Goal: Task Accomplishment & Management: Use online tool/utility

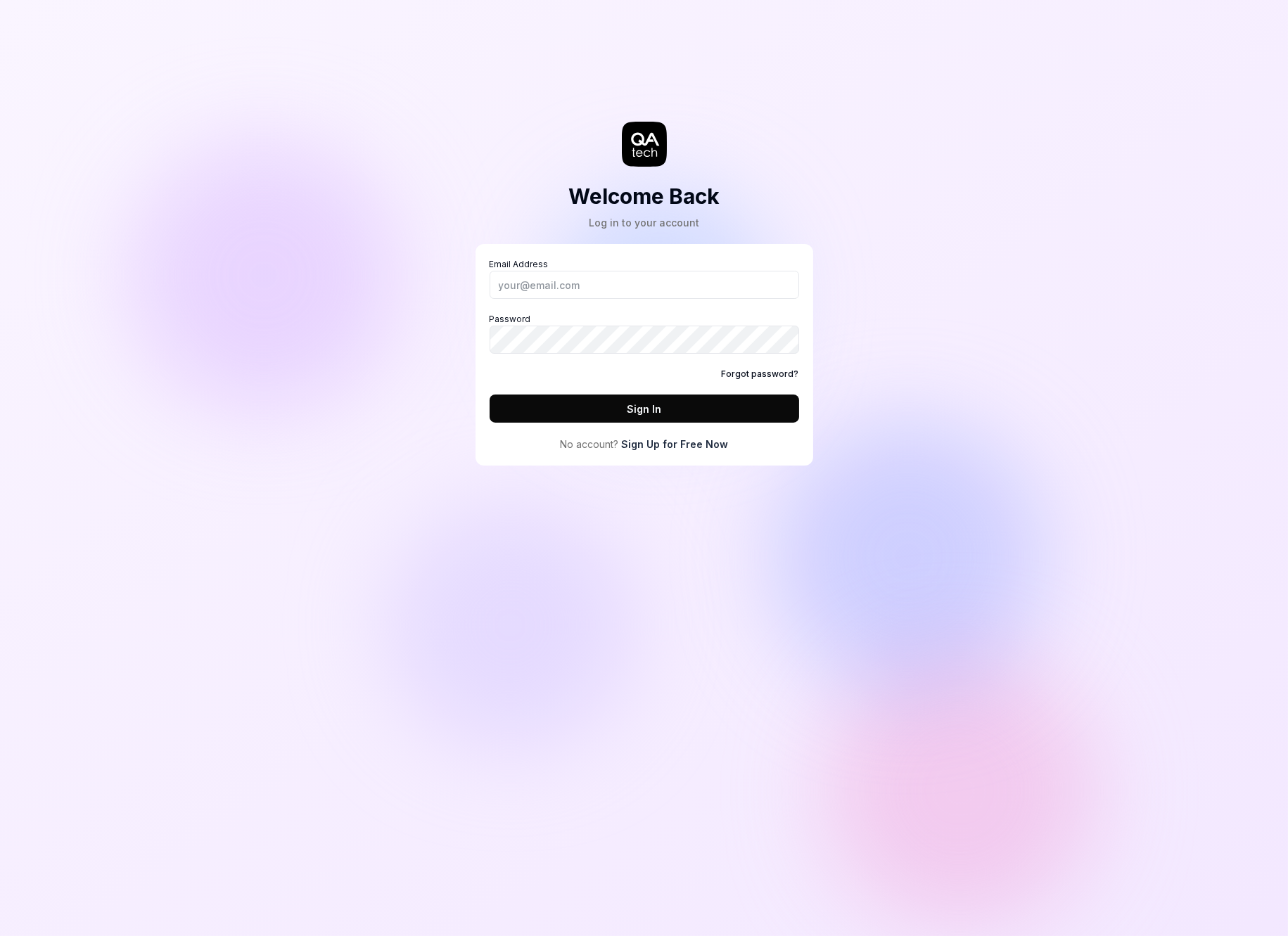
click at [558, 302] on div "Email Address Password Forgot password? Sign In" at bounding box center [644, 340] width 310 height 165
click at [551, 291] on input "Email Address" at bounding box center [644, 284] width 310 height 28
type input "daniel@qa.tech"
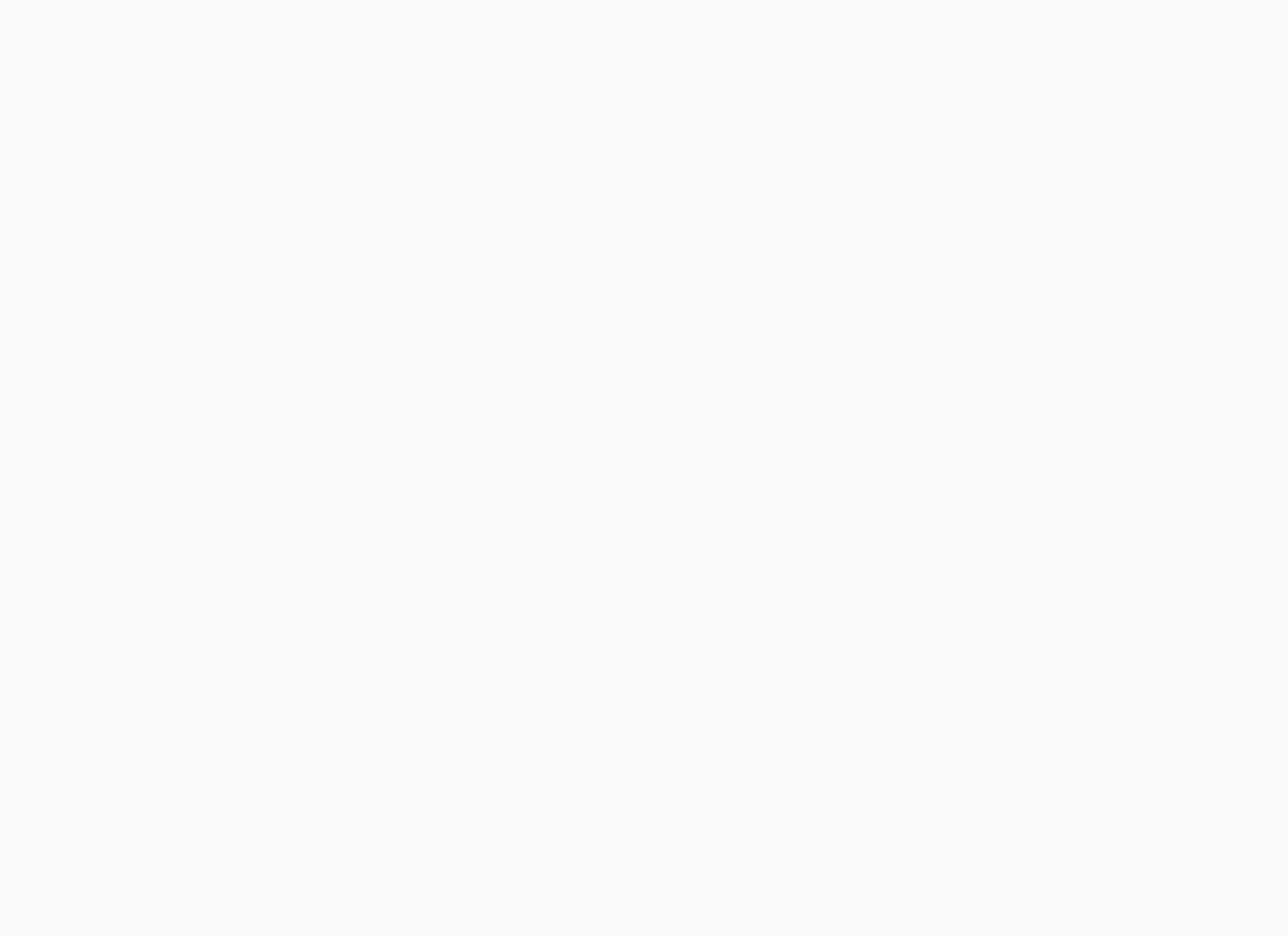
click at [357, 0] on html "Sign In" at bounding box center [644, 0] width 1288 height 0
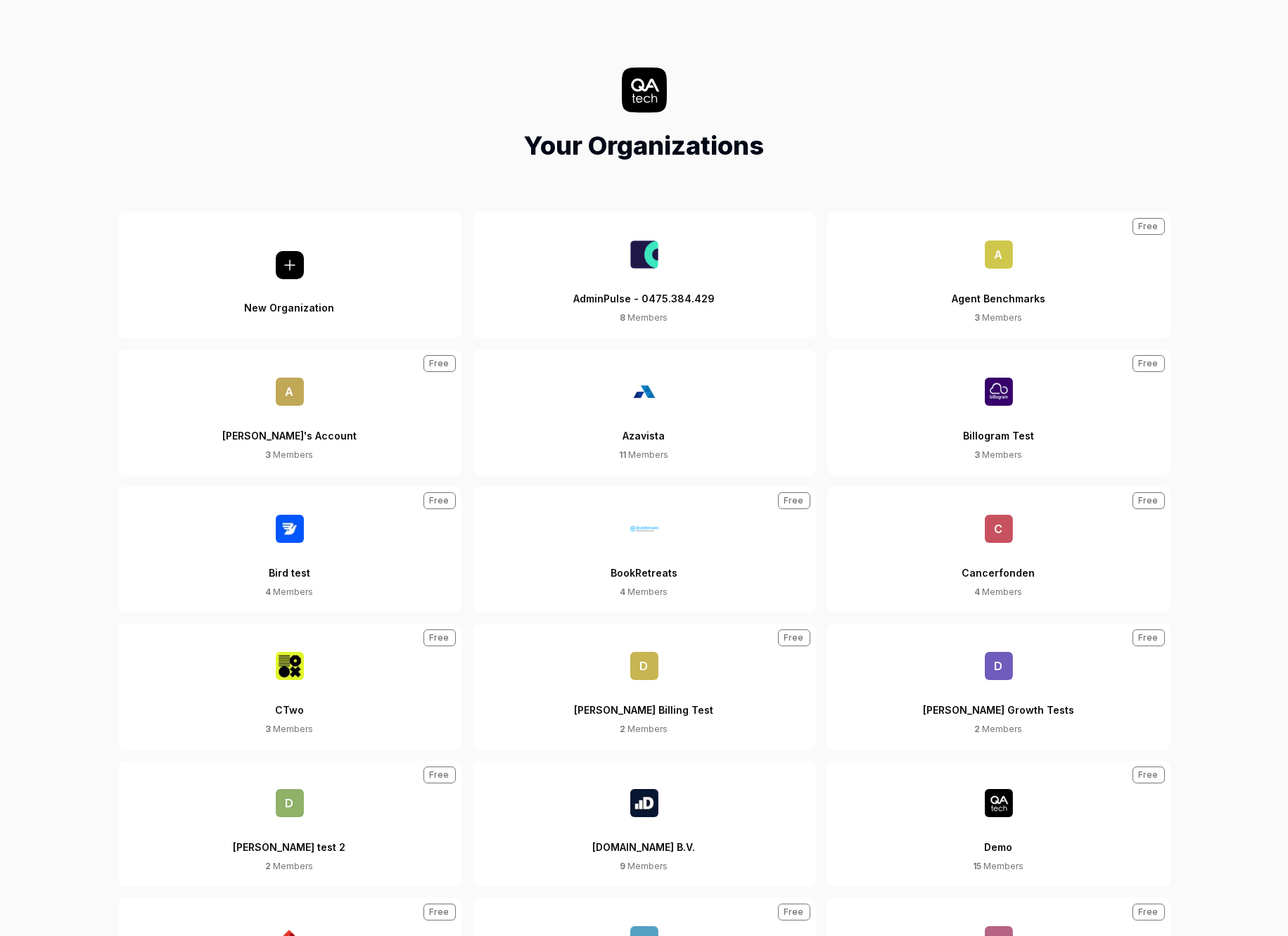
click at [1013, 654] on span "D" at bounding box center [999, 666] width 28 height 28
click at [1005, 662] on span "D" at bounding box center [999, 666] width 28 height 28
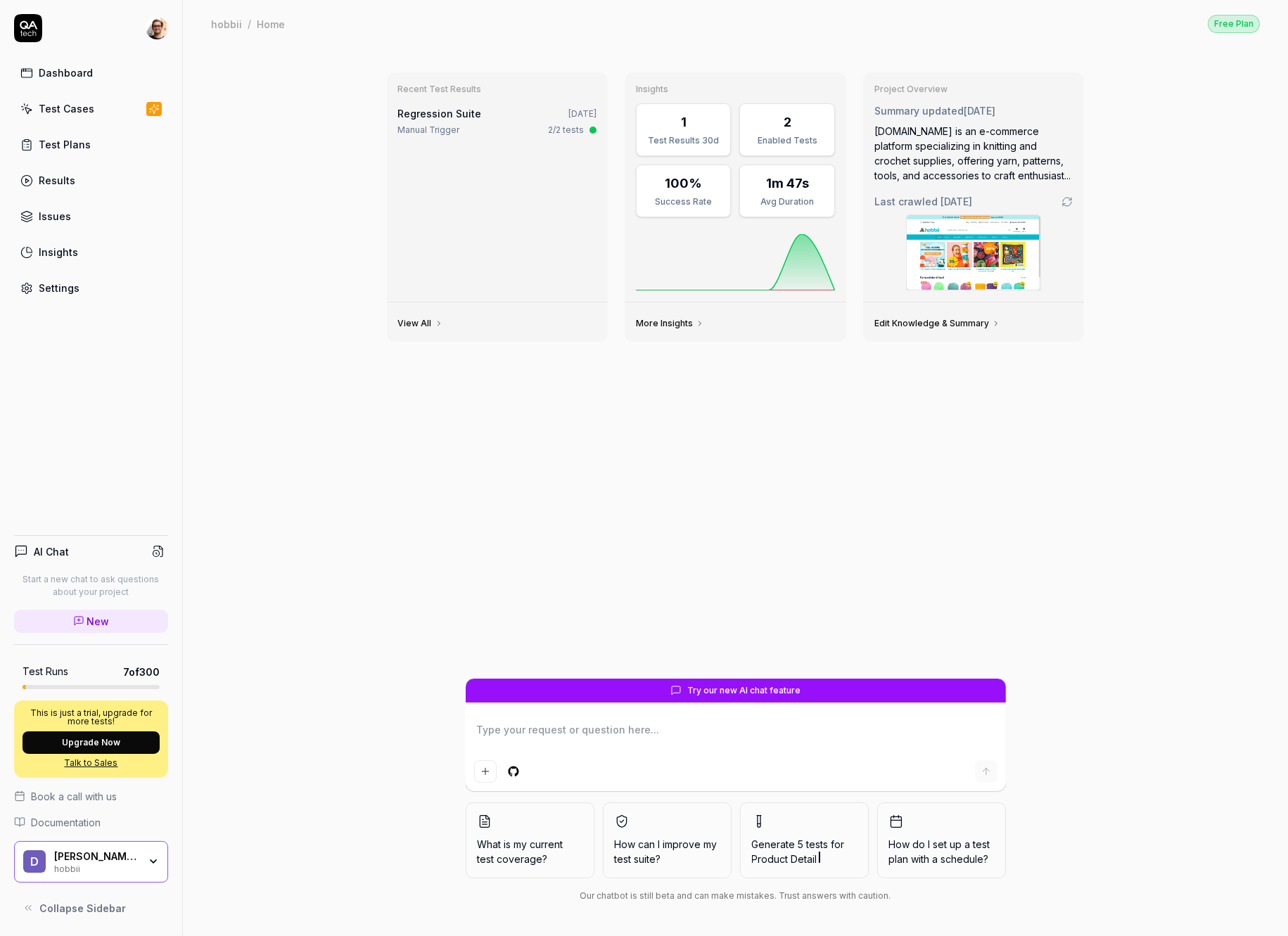
click at [85, 872] on div "hobbii" at bounding box center [96, 868] width 85 height 11
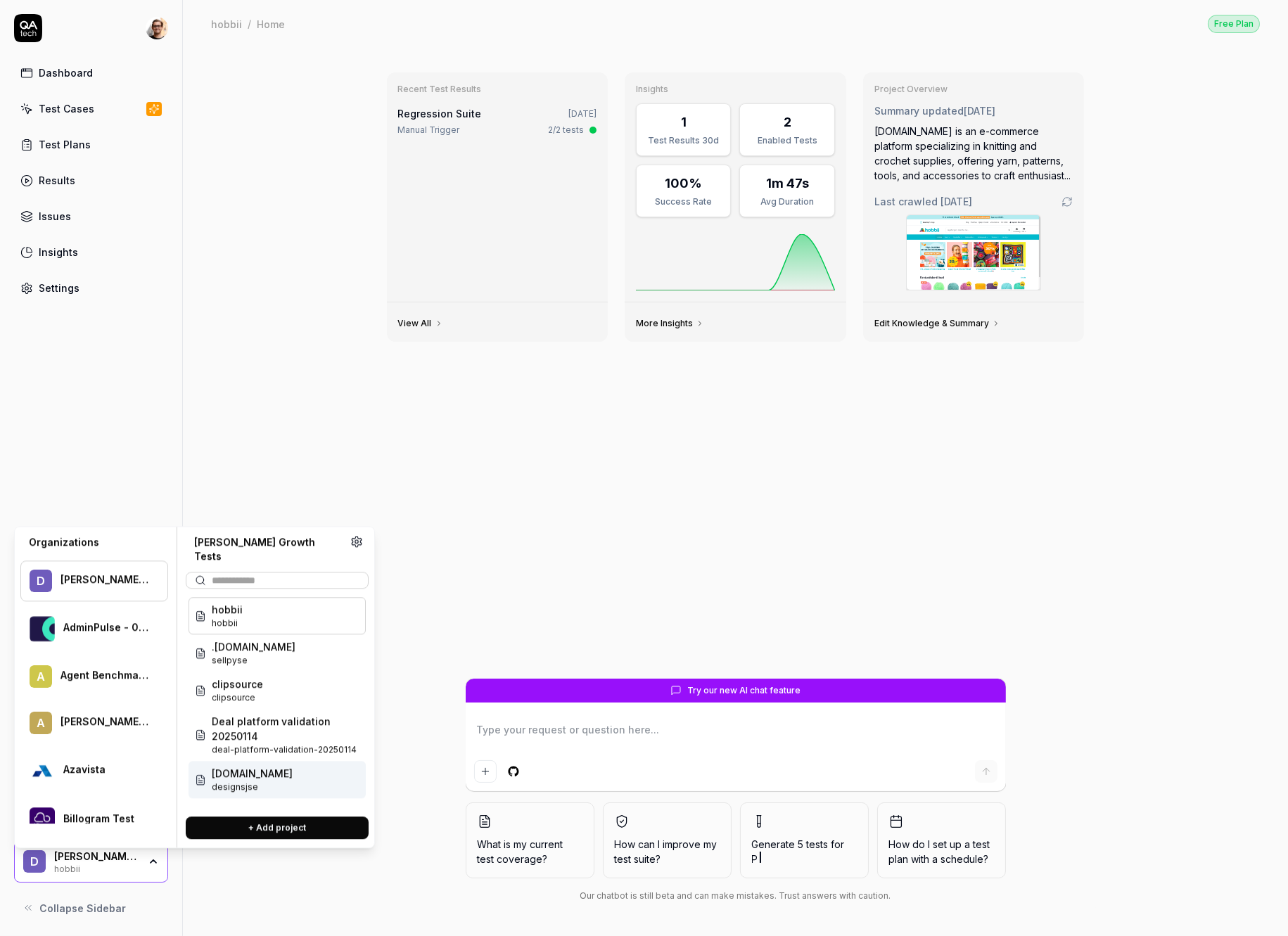
type textarea "*"
type input "***"
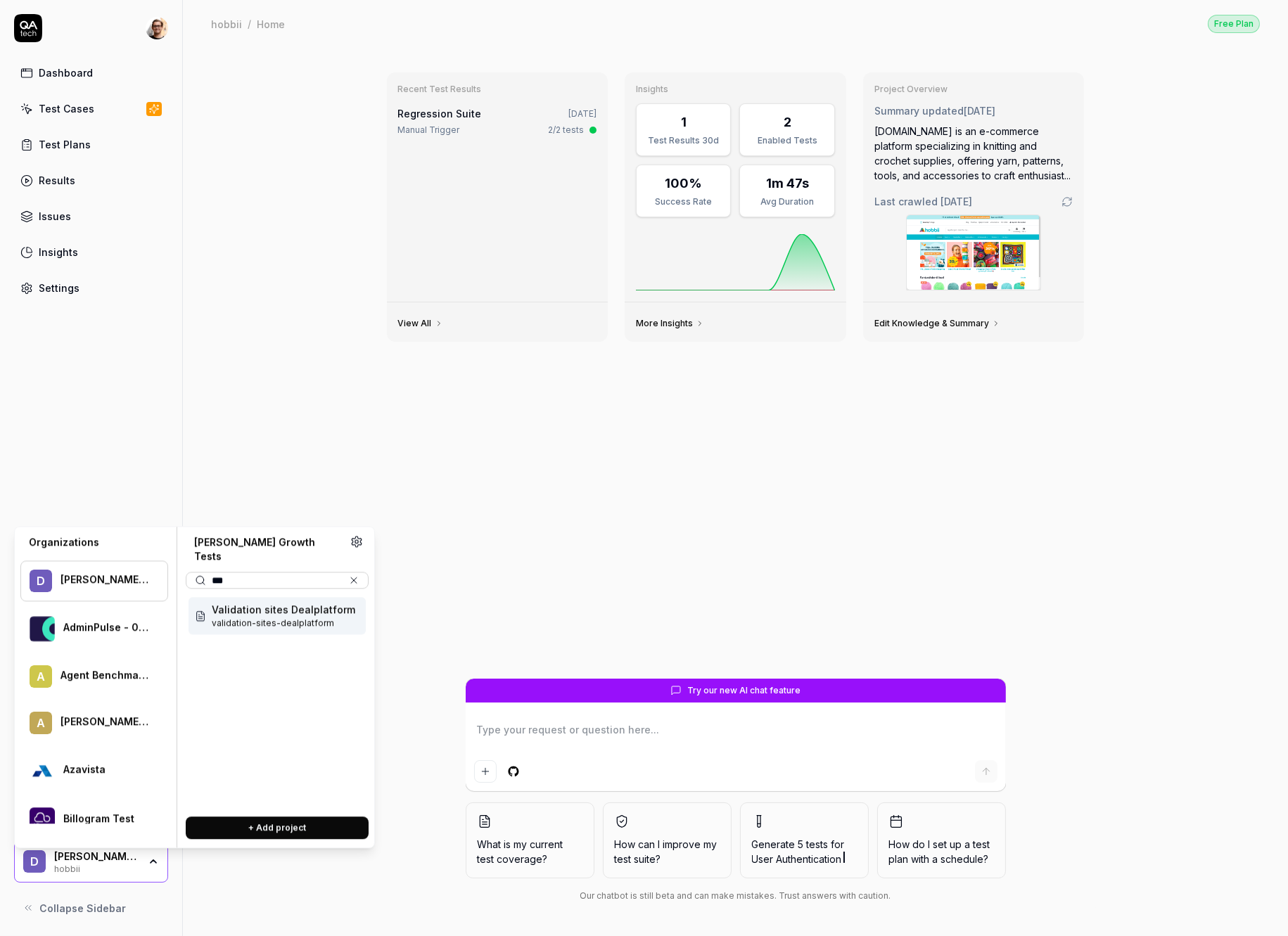
click at [219, 407] on div "Recent Test Results Regression Suite 4 days ago Manual Trigger 2/2 tests View A…" at bounding box center [736, 492] width 1106 height 889
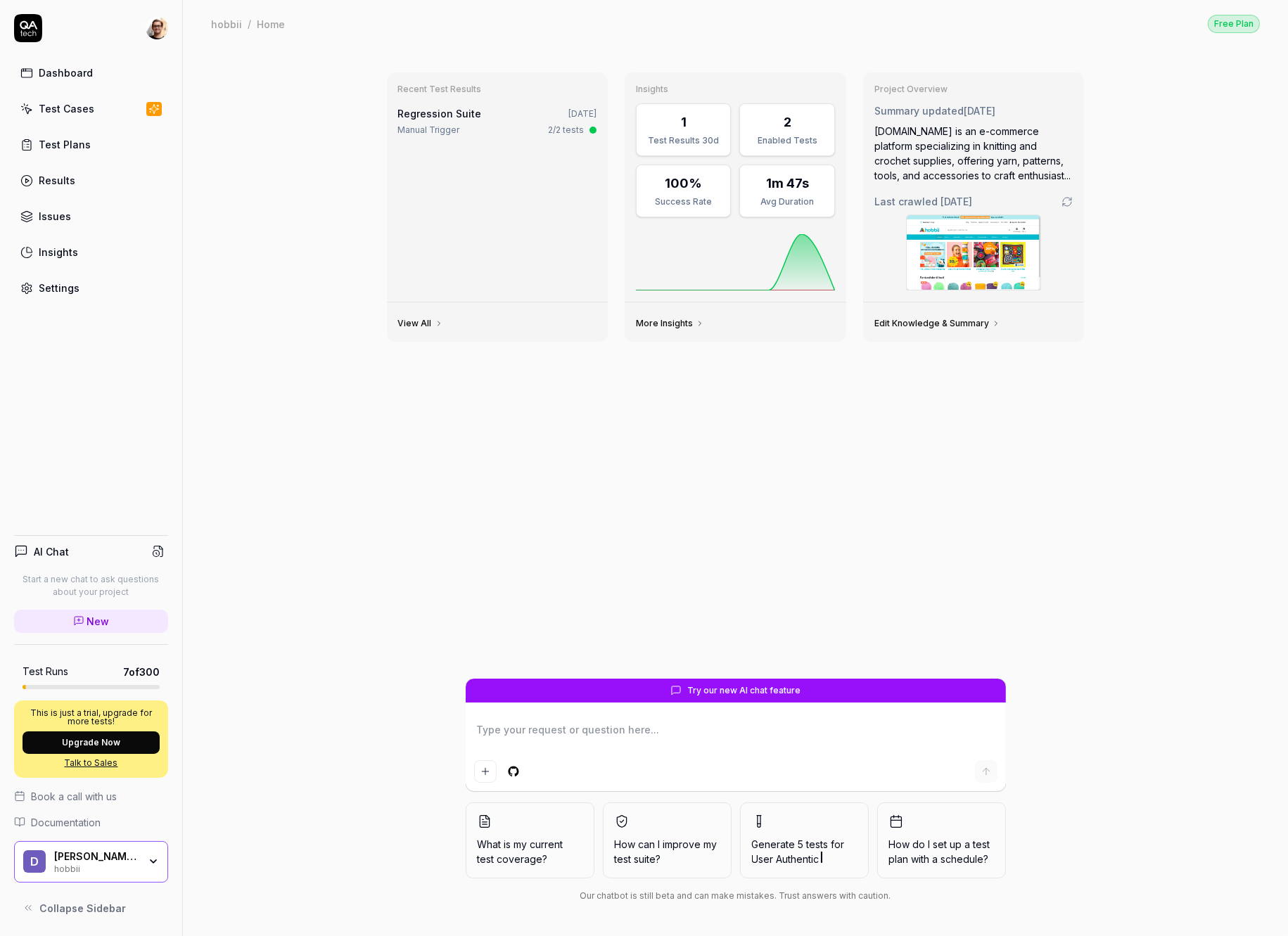
click at [103, 860] on div "[PERSON_NAME] Growth Tests" at bounding box center [96, 857] width 85 height 13
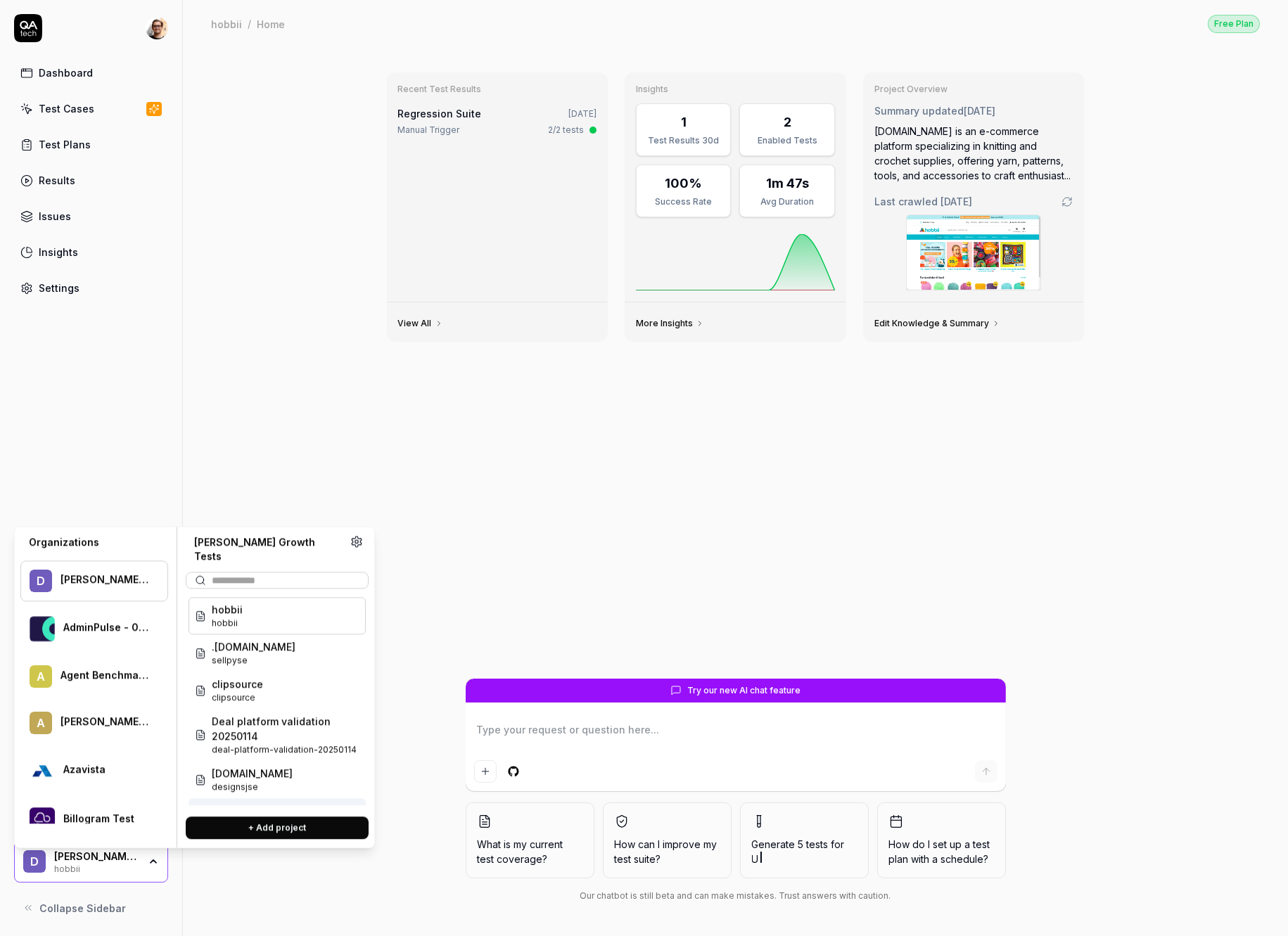
type textarea "*"
click at [262, 816] on button "+ Add project" at bounding box center [277, 827] width 183 height 22
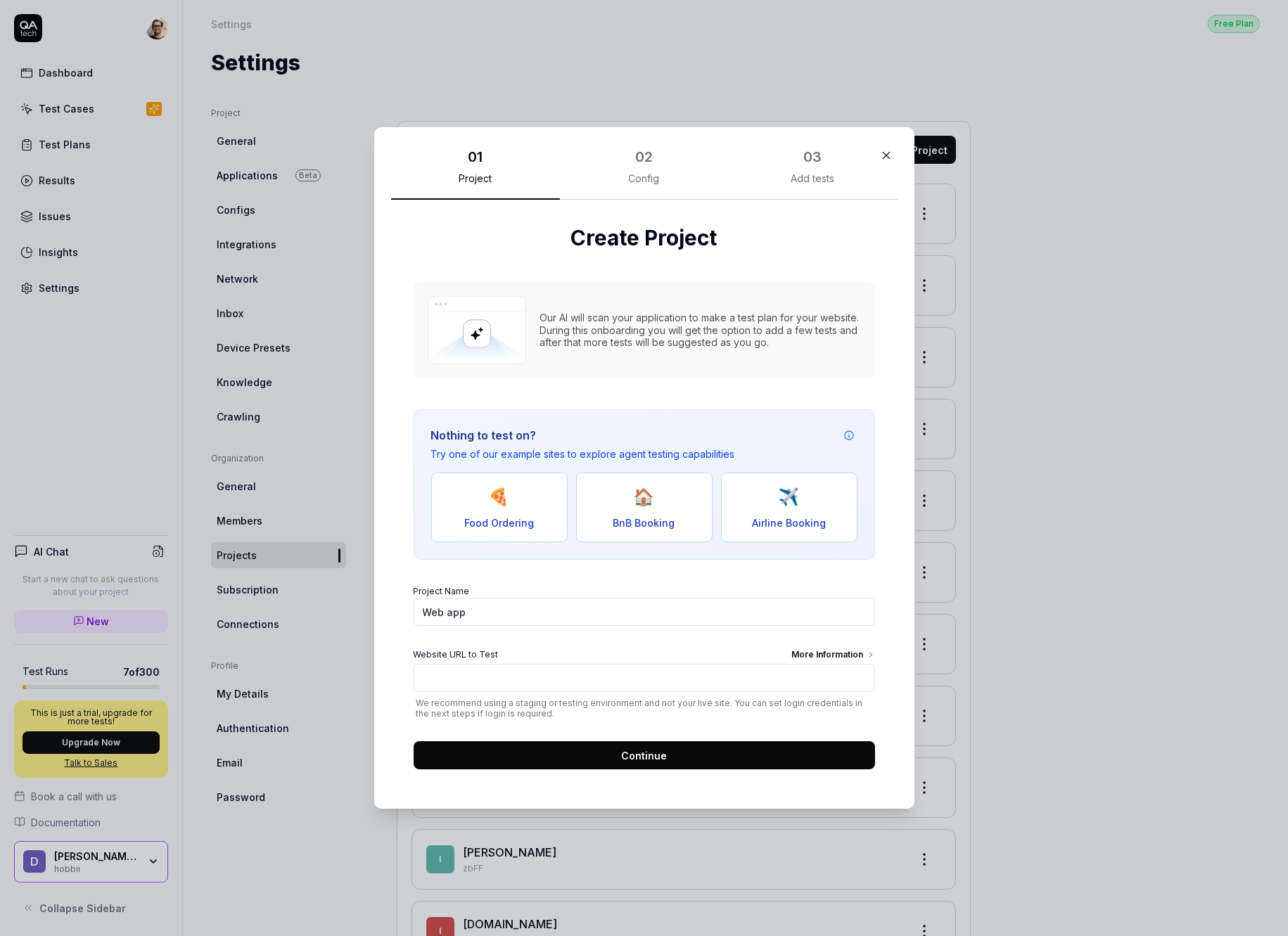
click at [616, 524] on span "BnB Booking" at bounding box center [644, 523] width 62 height 15
type input "https://real-staynb.vercel.app/"
click at [495, 605] on input "Web app" at bounding box center [644, 612] width 461 height 28
type input "staybnb"
click at [644, 755] on span "Continue" at bounding box center [644, 756] width 46 height 15
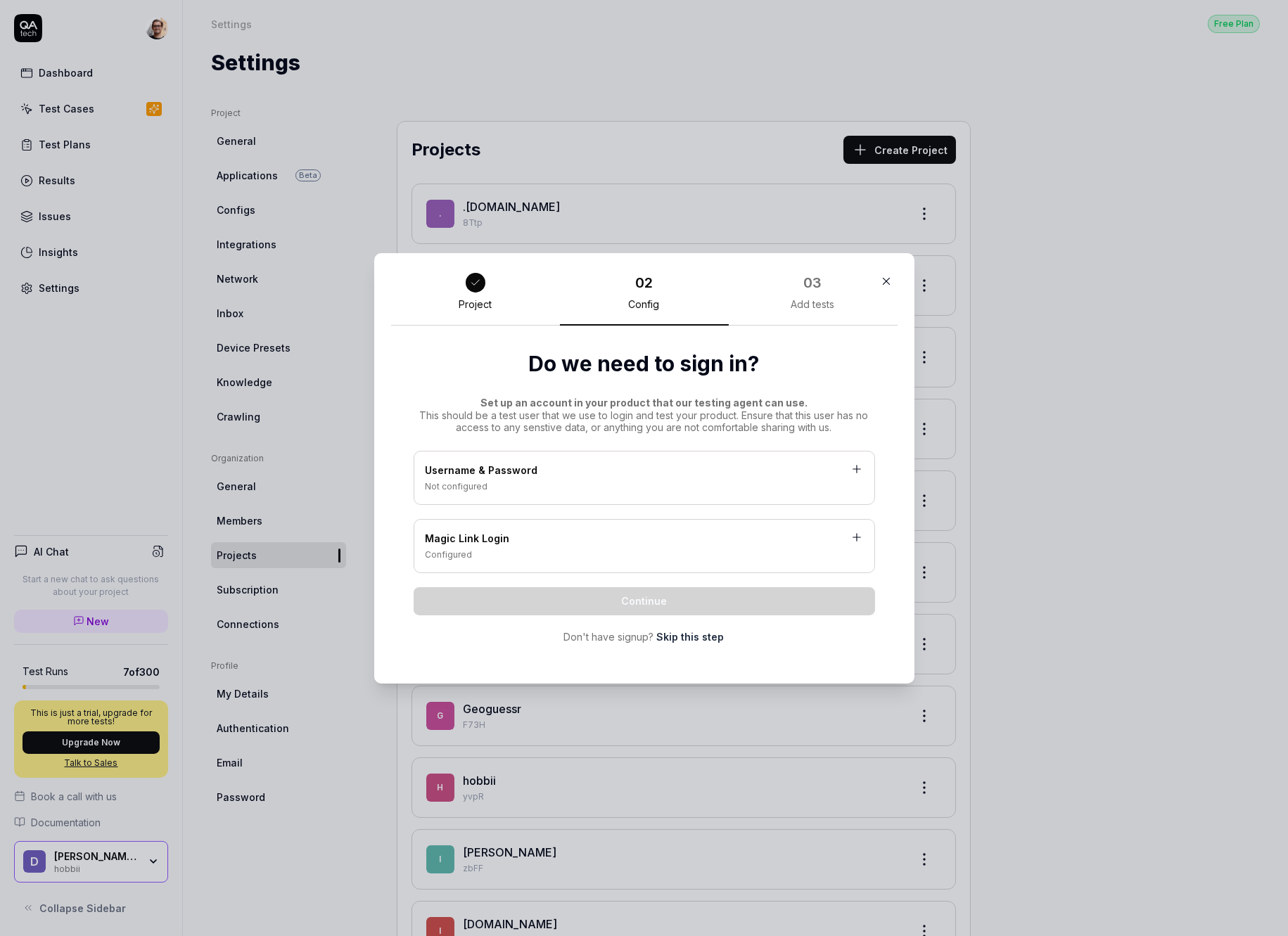
click at [702, 632] on link "Skip this step" at bounding box center [691, 637] width 68 height 15
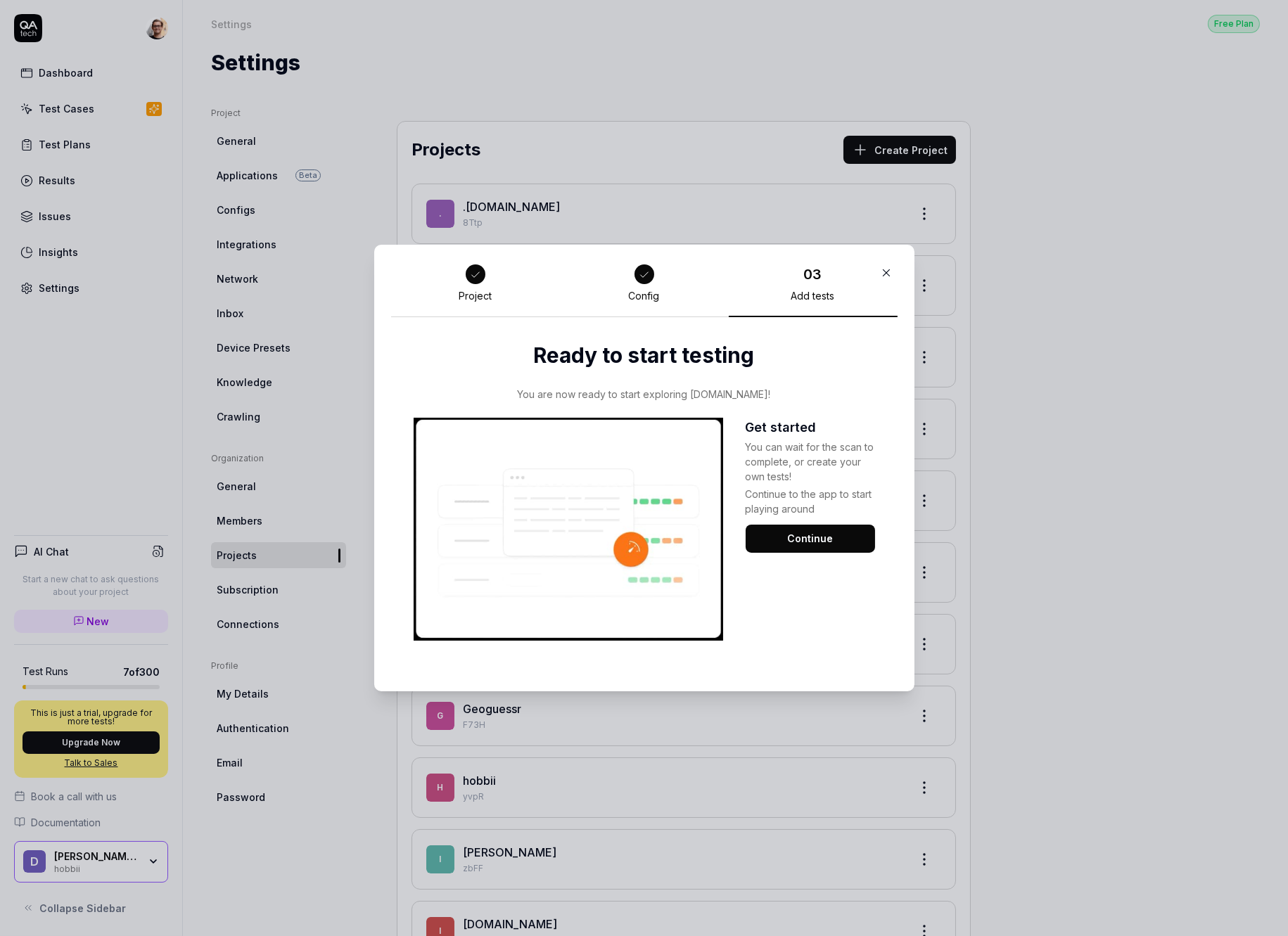
click at [796, 550] on button "Continue" at bounding box center [810, 538] width 129 height 28
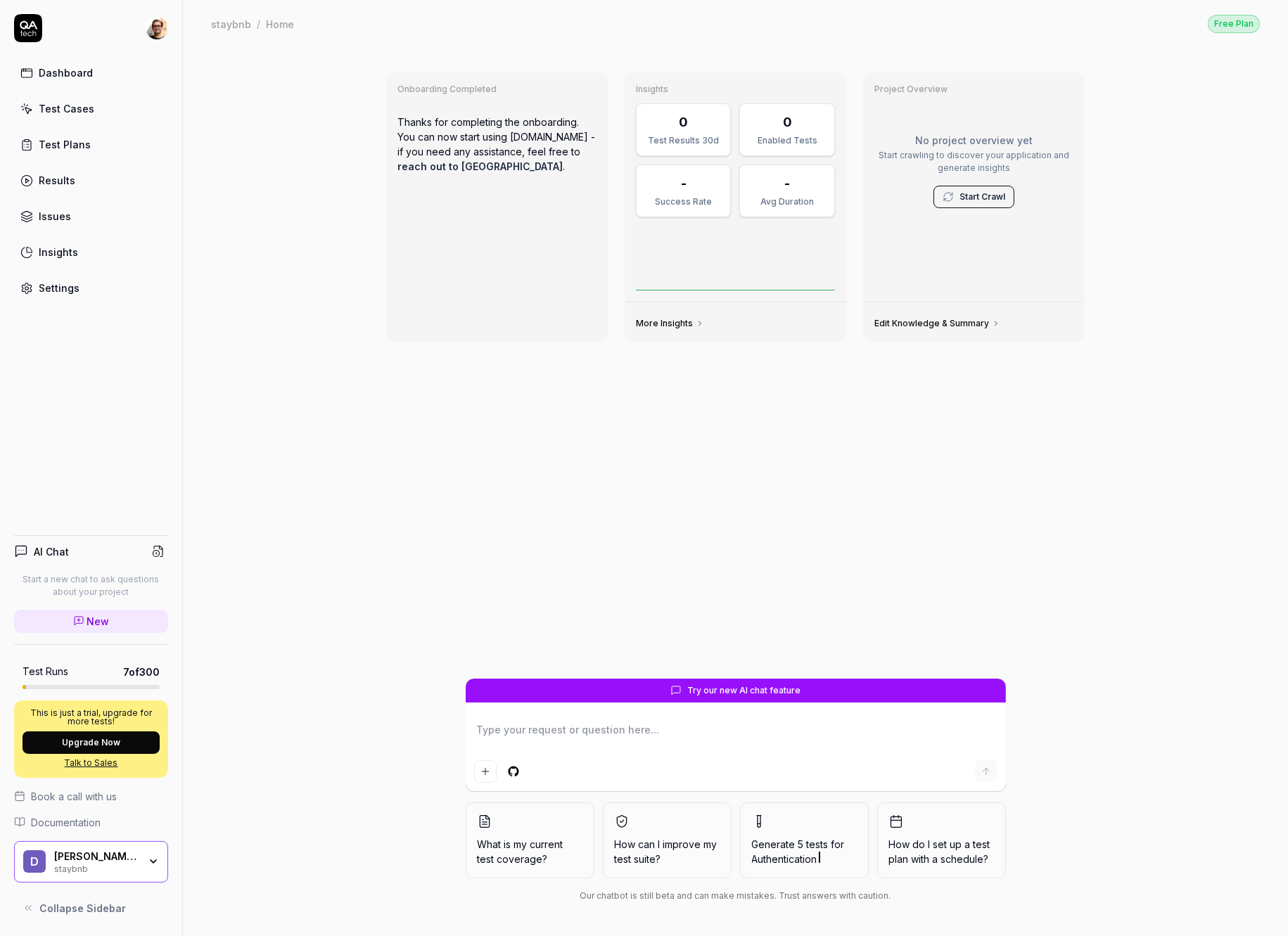
type textarea "*"
click at [80, 115] on link "Test Cases" at bounding box center [91, 109] width 154 height 28
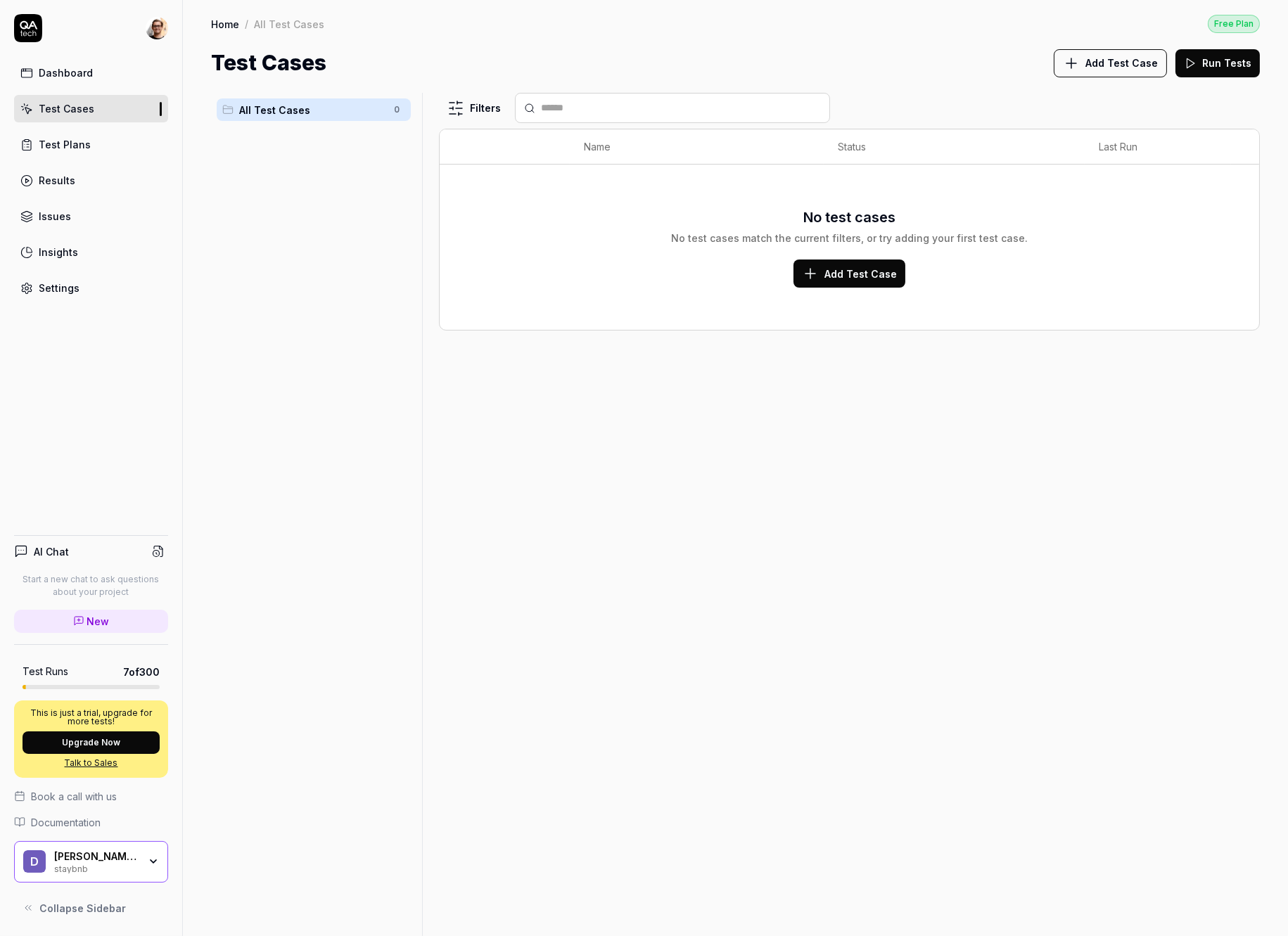
click at [1122, 47] on div "Add Test Case Run Tests" at bounding box center [1157, 63] width 206 height 32
click at [1121, 49] on button "Add Test Case" at bounding box center [1110, 63] width 113 height 28
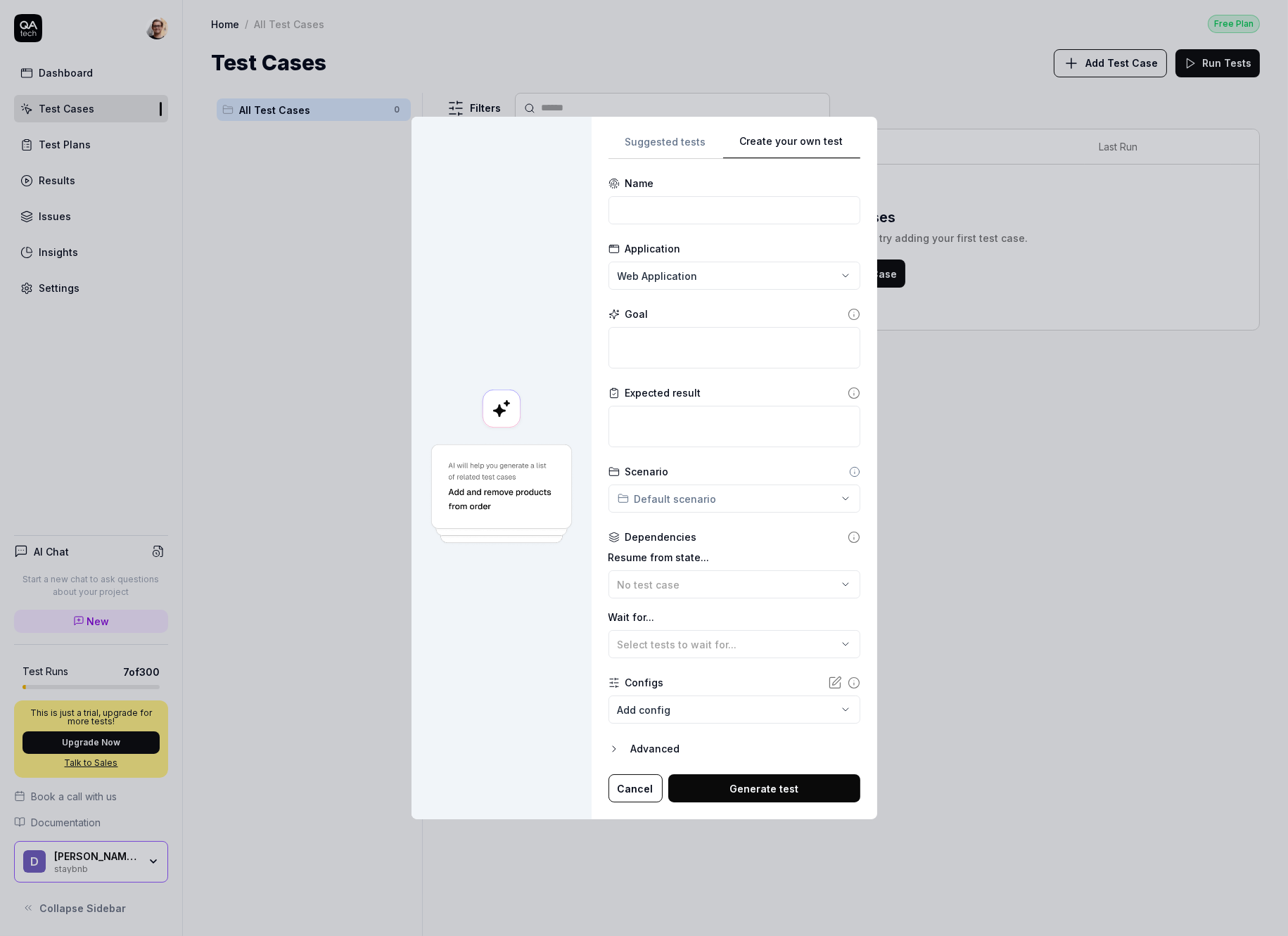
click at [828, 326] on div "**********" at bounding box center [735, 468] width 252 height 669
click at [663, 227] on form "**********" at bounding box center [735, 489] width 252 height 626
click at [663, 209] on input at bounding box center [735, 210] width 252 height 28
type input "Book a stay in milano next weekend for 2"
click at [688, 414] on textarea at bounding box center [735, 427] width 252 height 42
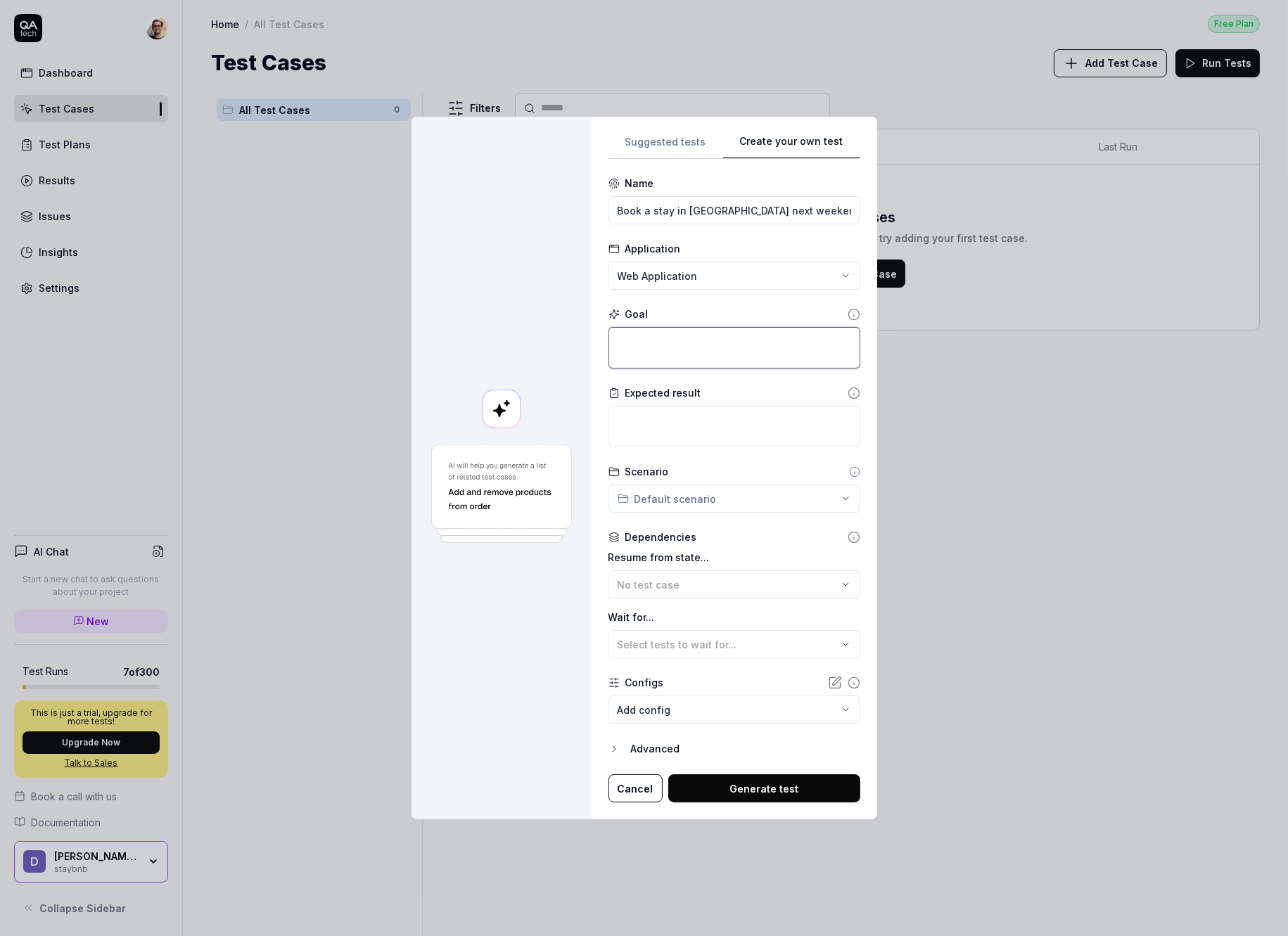
click at [686, 361] on textarea at bounding box center [735, 348] width 252 height 42
paste textarea "Book a stay in milano next weekend for 2"
type textarea "*"
type textarea "Book a stay in milano next weekend for 2"
click at [739, 786] on button "Generate test" at bounding box center [764, 788] width 193 height 28
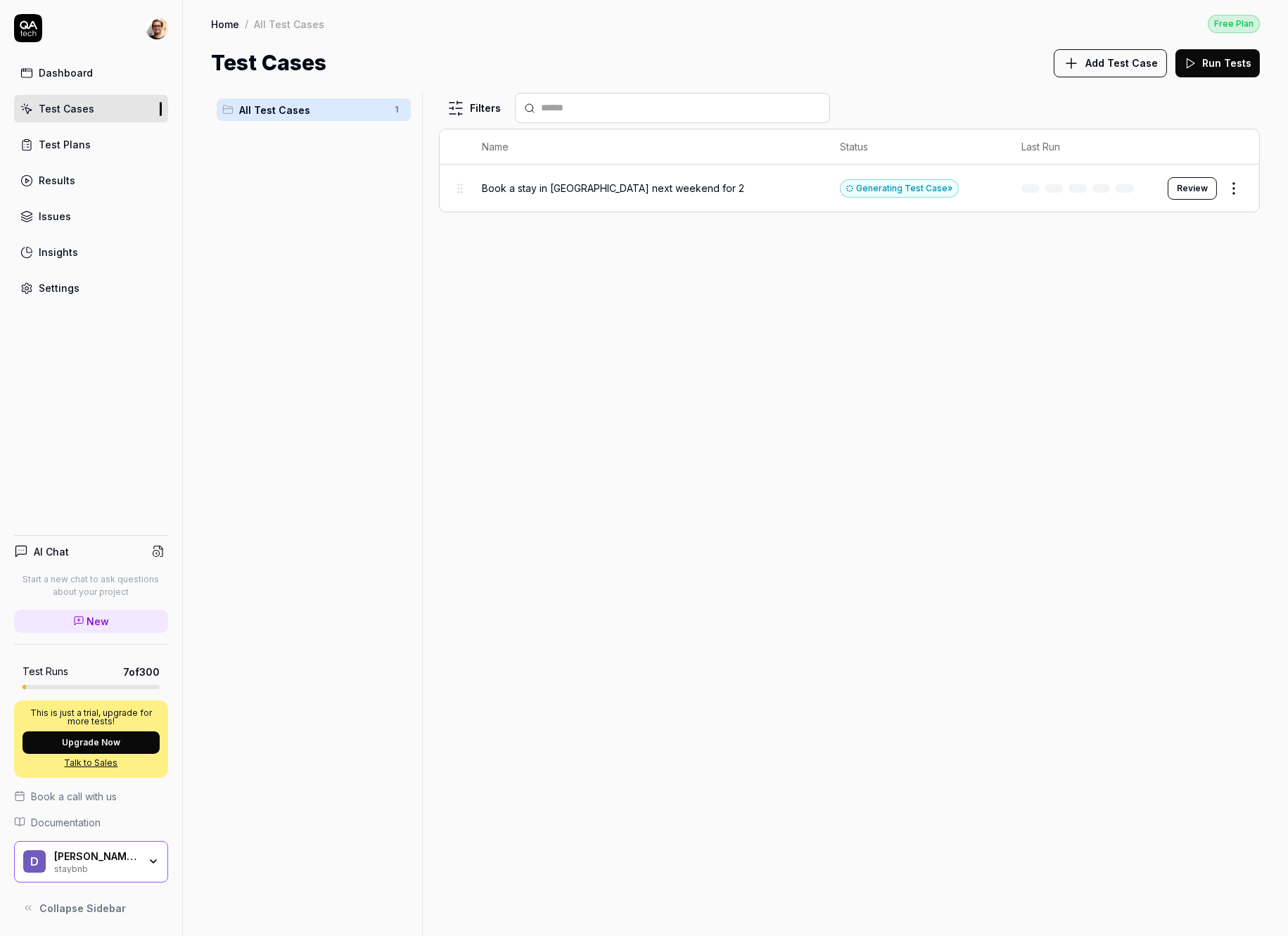
click at [919, 206] on td "Generating Test Case »" at bounding box center [916, 188] width 181 height 47
click at [1186, 190] on button "Review" at bounding box center [1192, 189] width 49 height 22
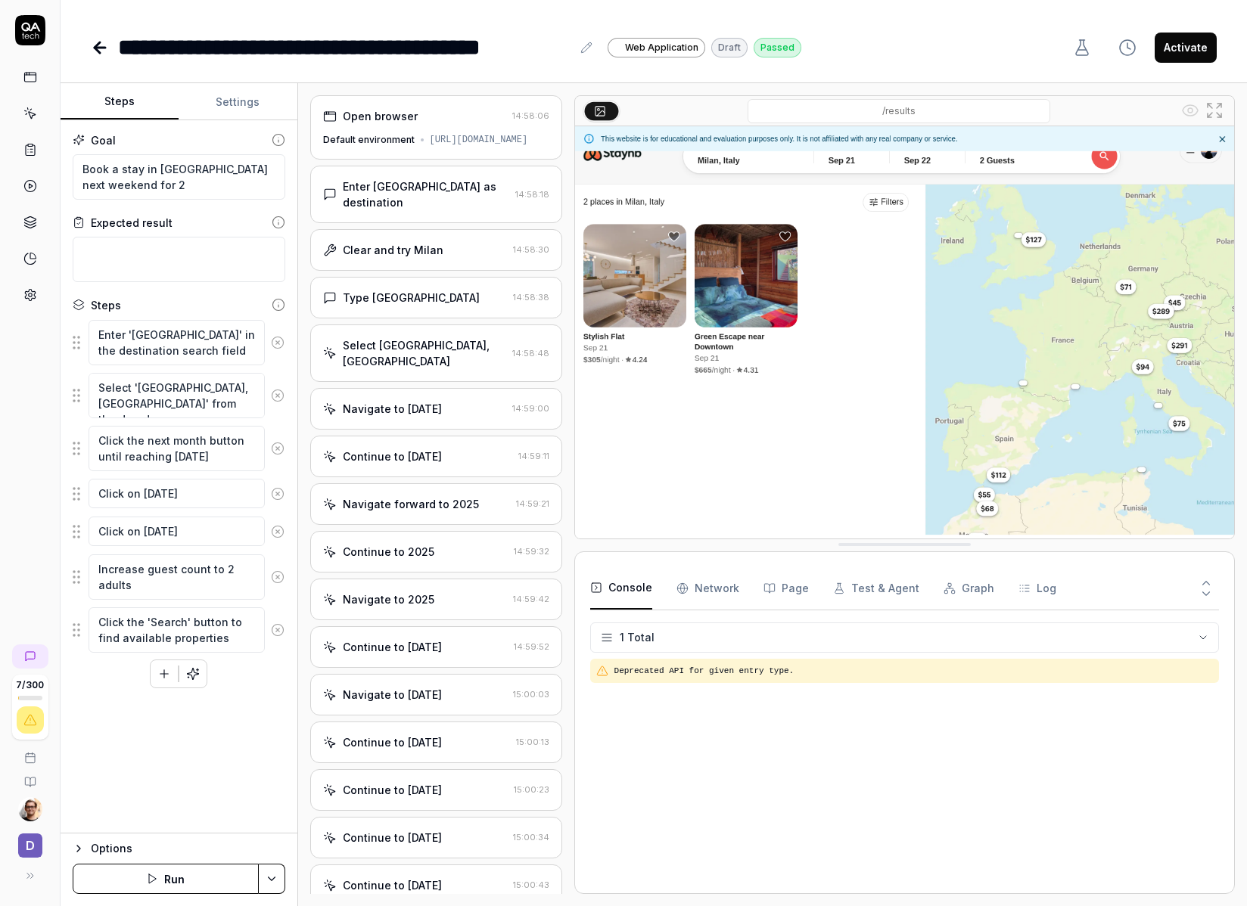
type textarea "*"
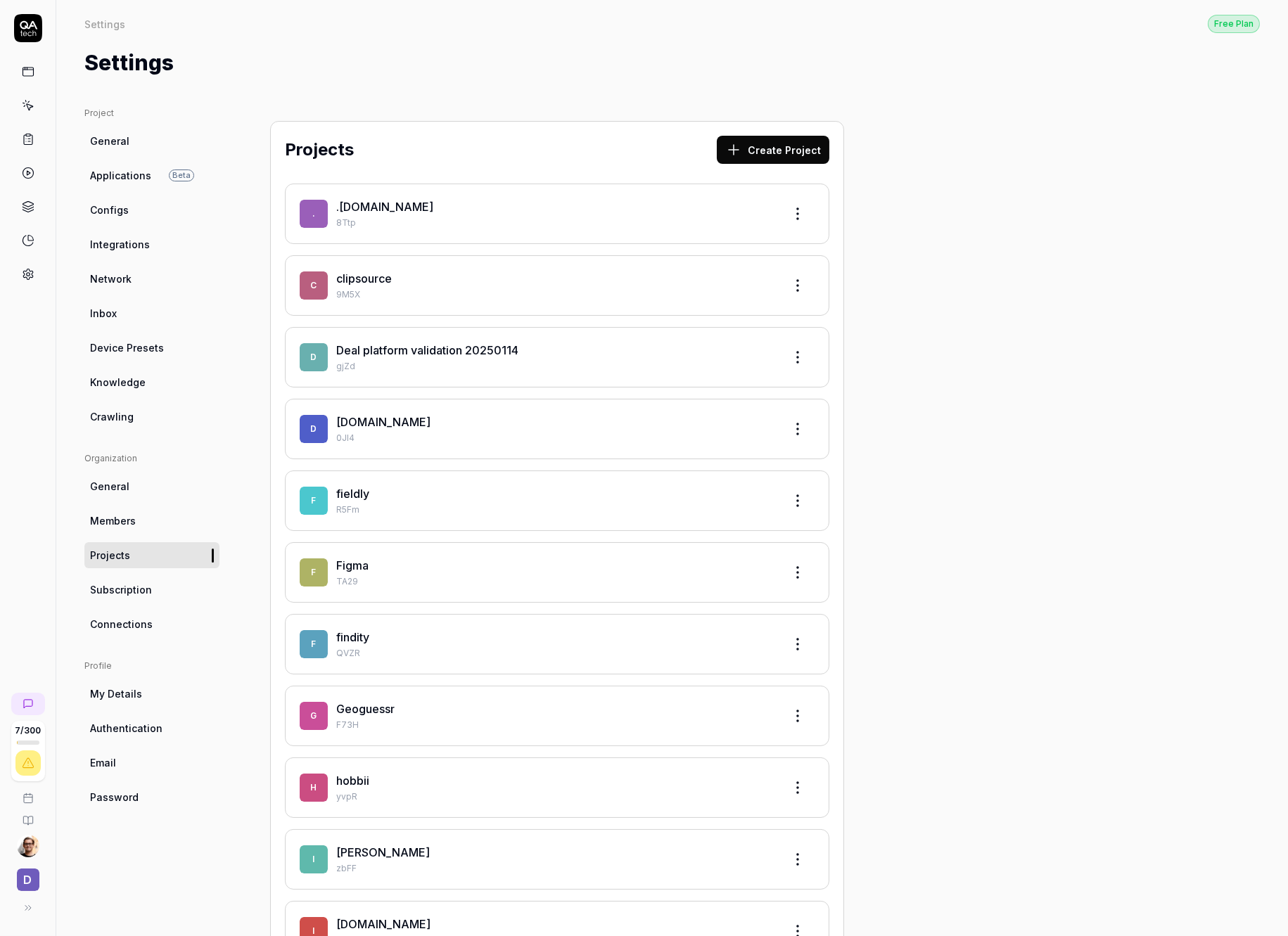
click at [777, 148] on button "Create Project" at bounding box center [773, 150] width 113 height 28
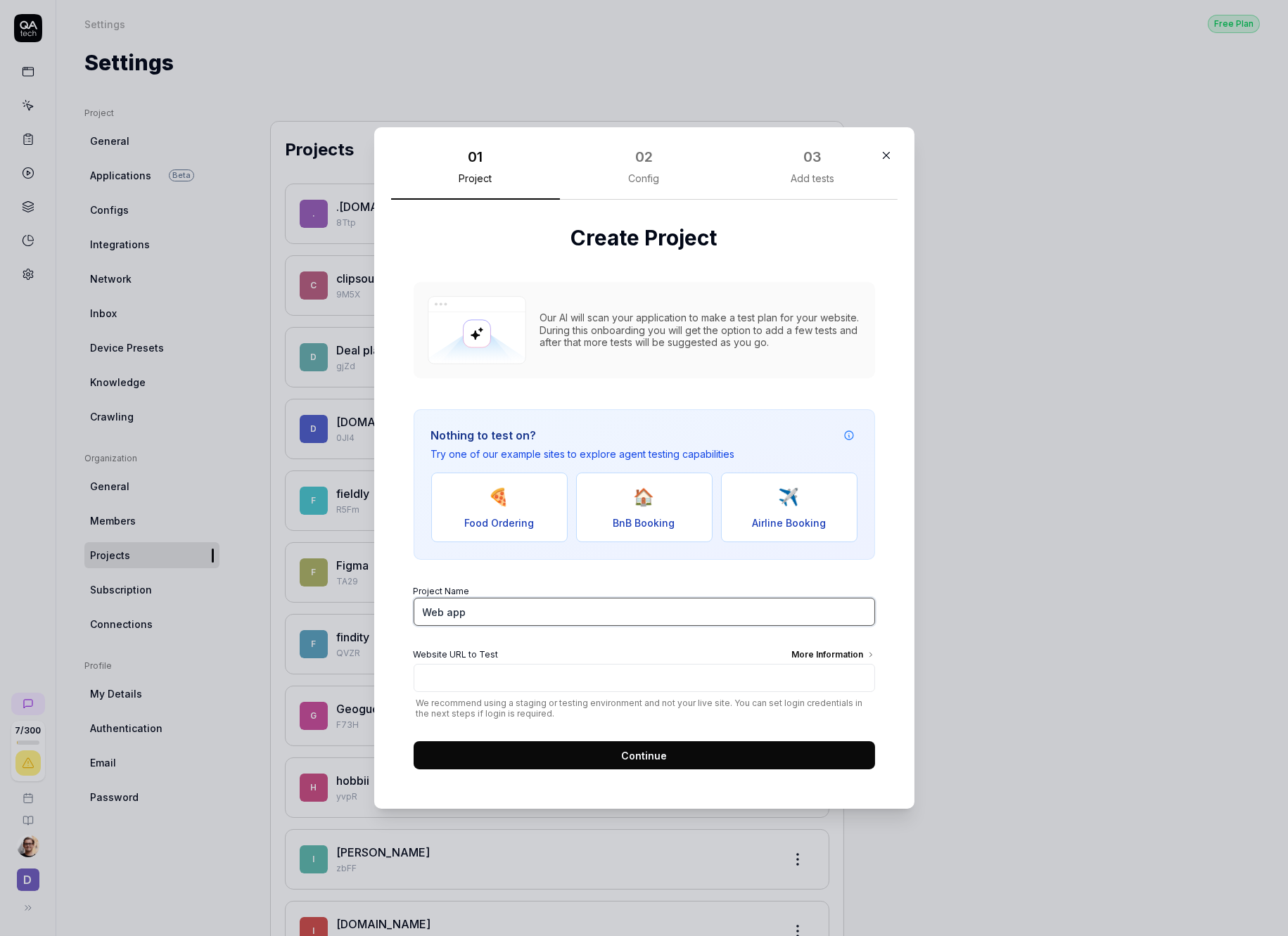
click at [563, 605] on input "Web app" at bounding box center [644, 612] width 461 height 28
type input "teamtailor web"
paste input "[URL][DOMAIN_NAME]"
type input "[URL][DOMAIN_NAME]"
click at [597, 756] on button "Continue" at bounding box center [644, 756] width 461 height 28
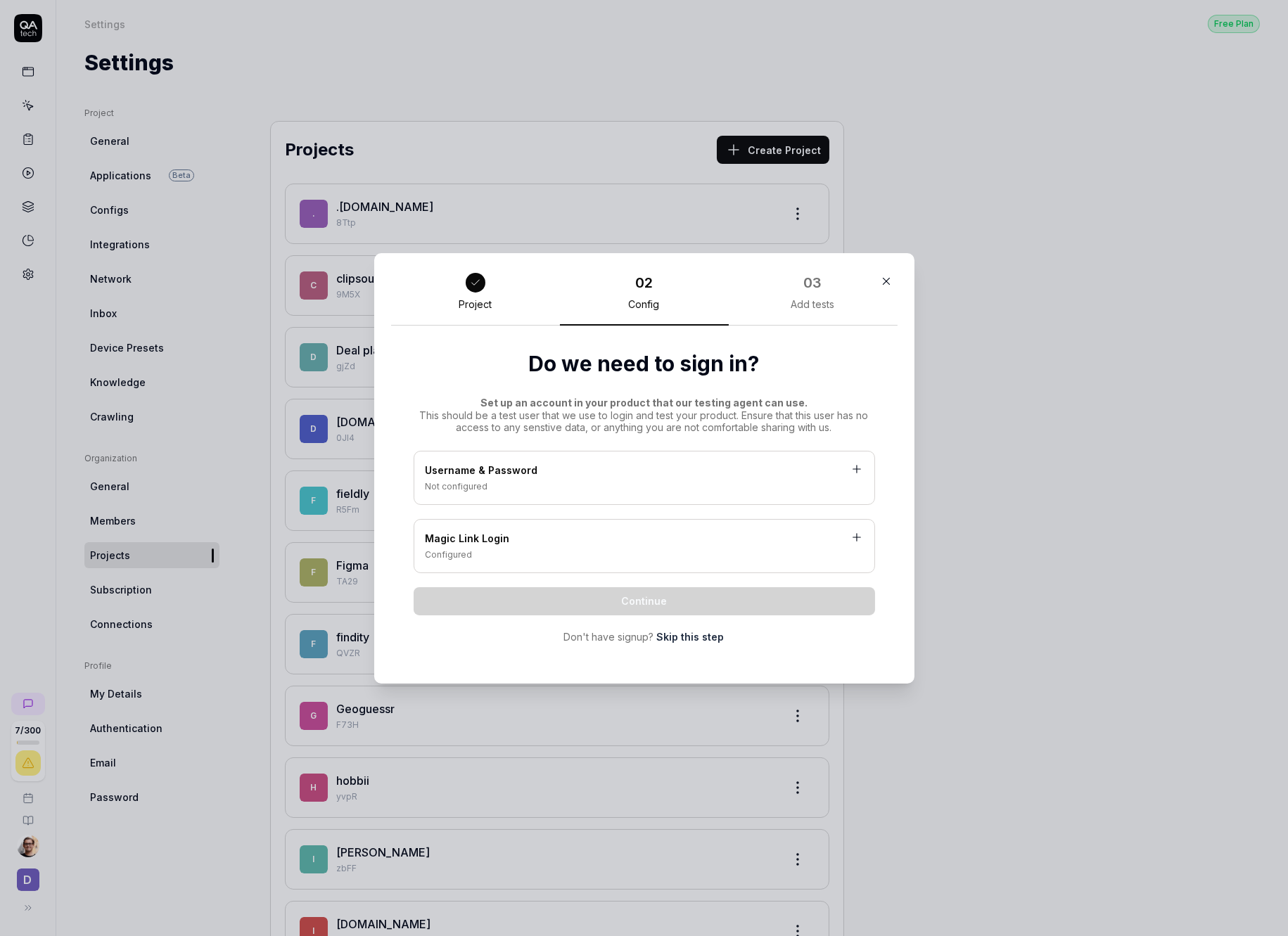
click at [703, 638] on link "Skip this step" at bounding box center [691, 637] width 68 height 15
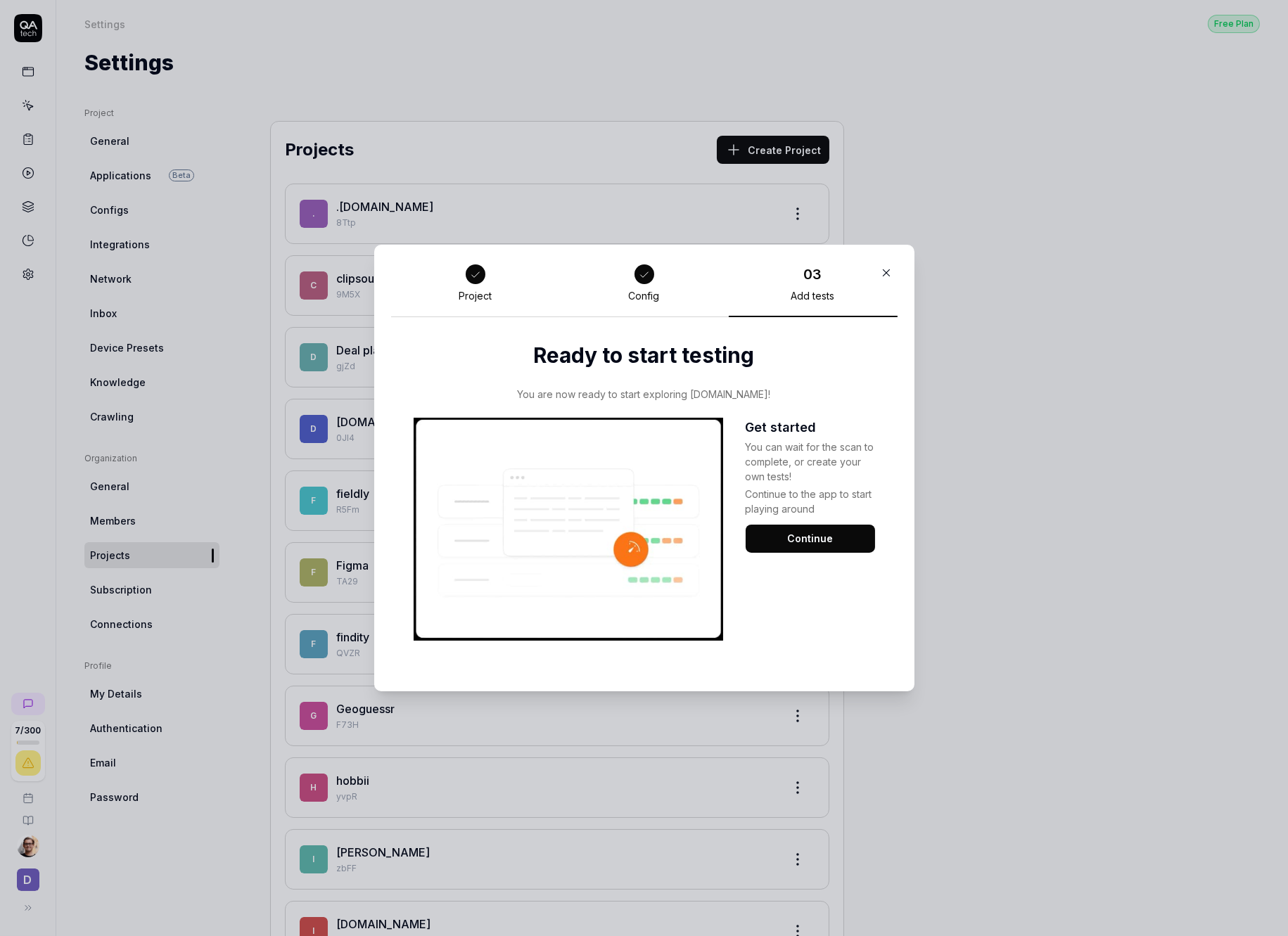
click at [811, 543] on button "Continue" at bounding box center [810, 538] width 129 height 28
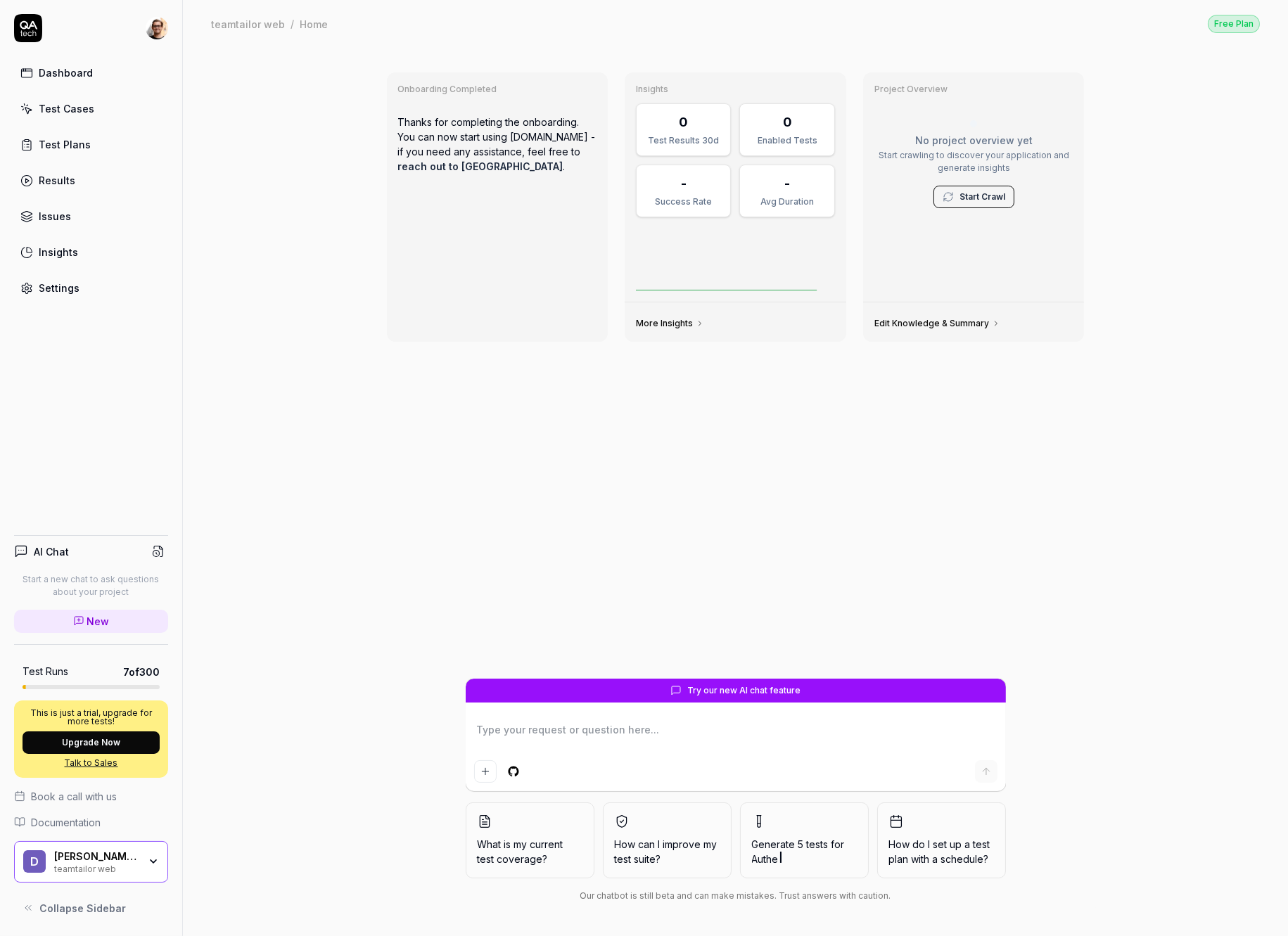
click at [603, 732] on textarea at bounding box center [736, 737] width 524 height 35
type textarea "*"
click at [97, 110] on link "Test Cases" at bounding box center [91, 109] width 154 height 28
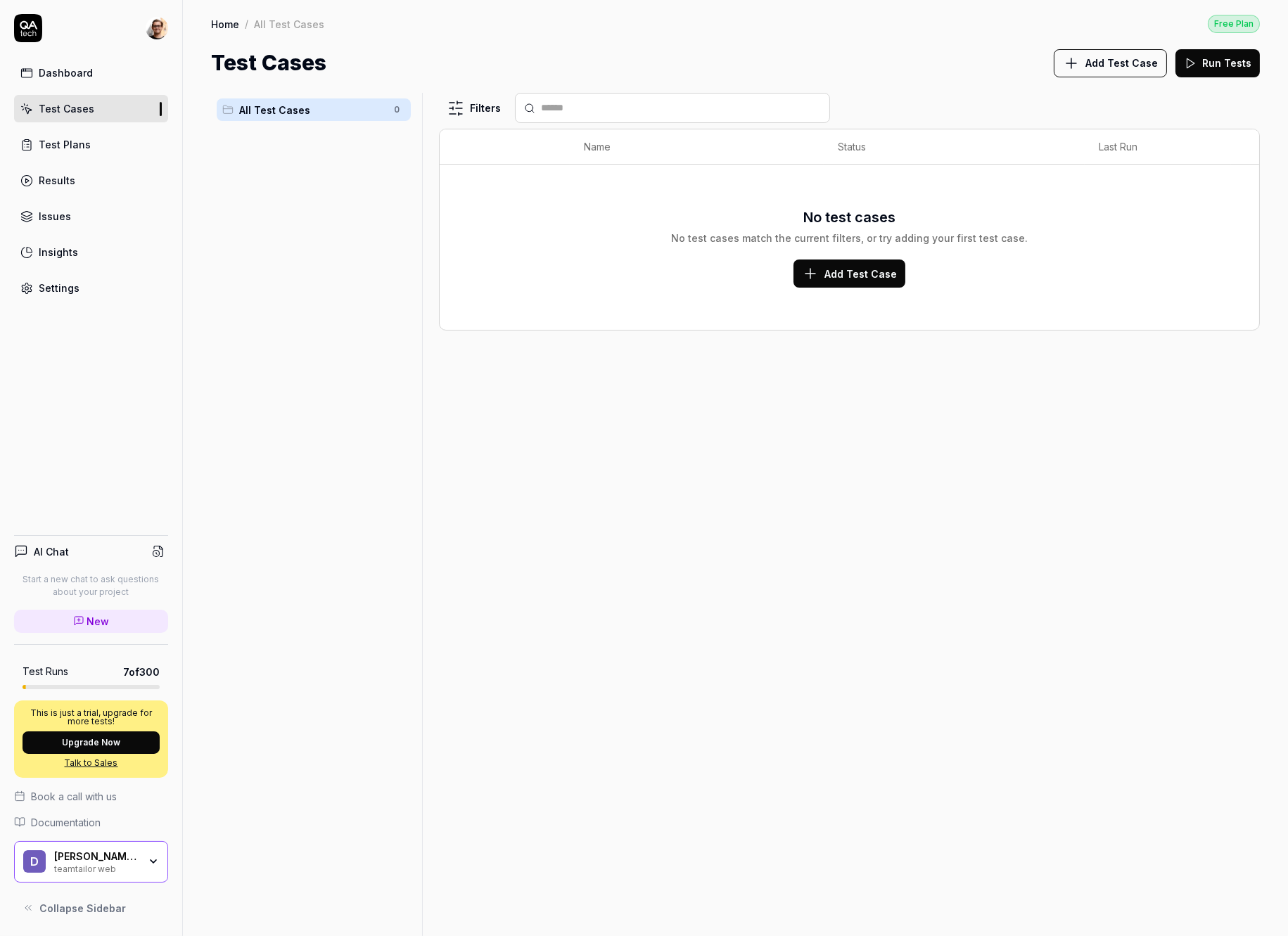
click at [1135, 57] on span "Add Test Case" at bounding box center [1122, 63] width 73 height 15
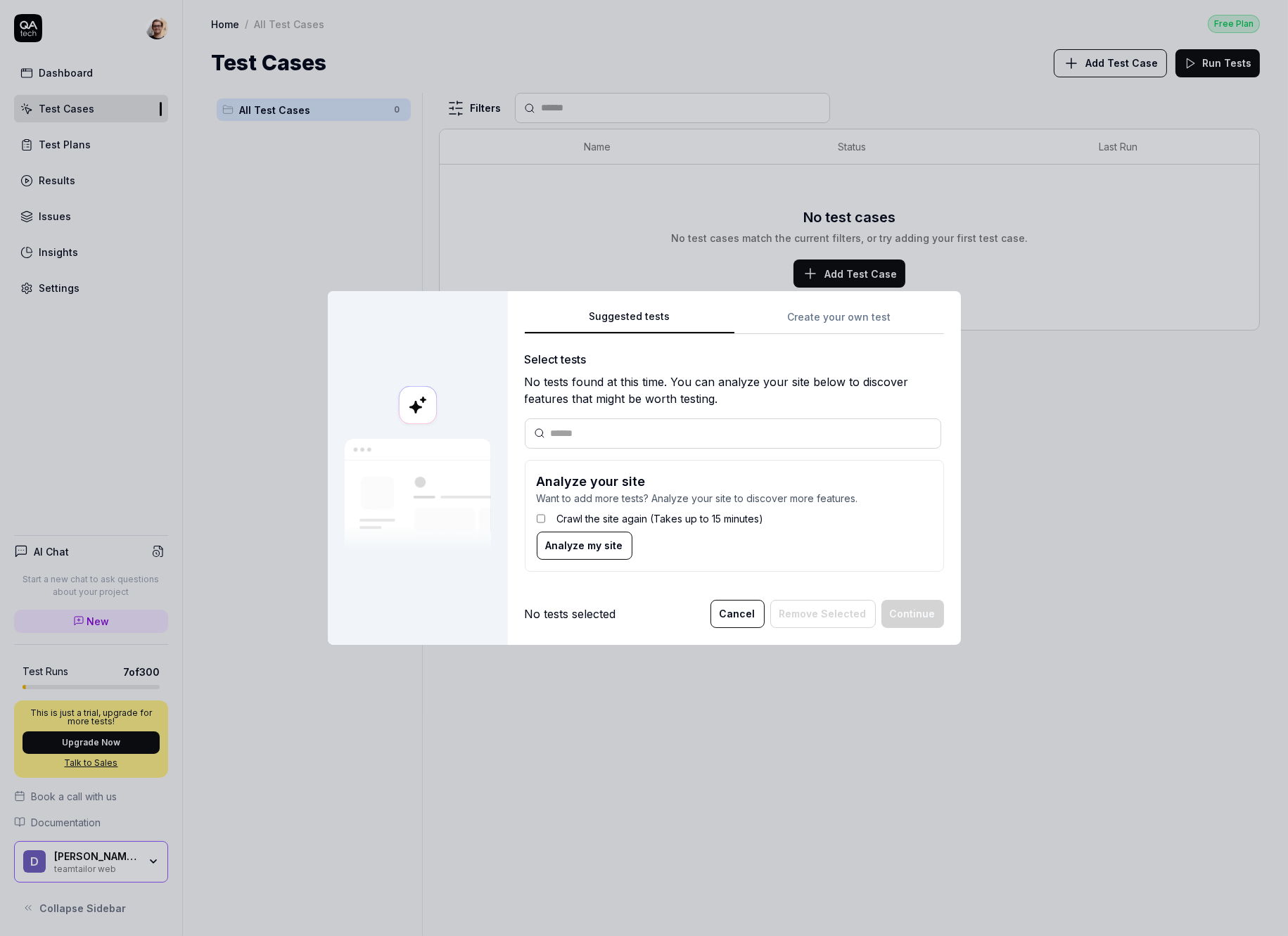
click at [883, 327] on div "Suggested tests Suggested tests Create your own test Select tests No tests foun…" at bounding box center [644, 468] width 1288 height 936
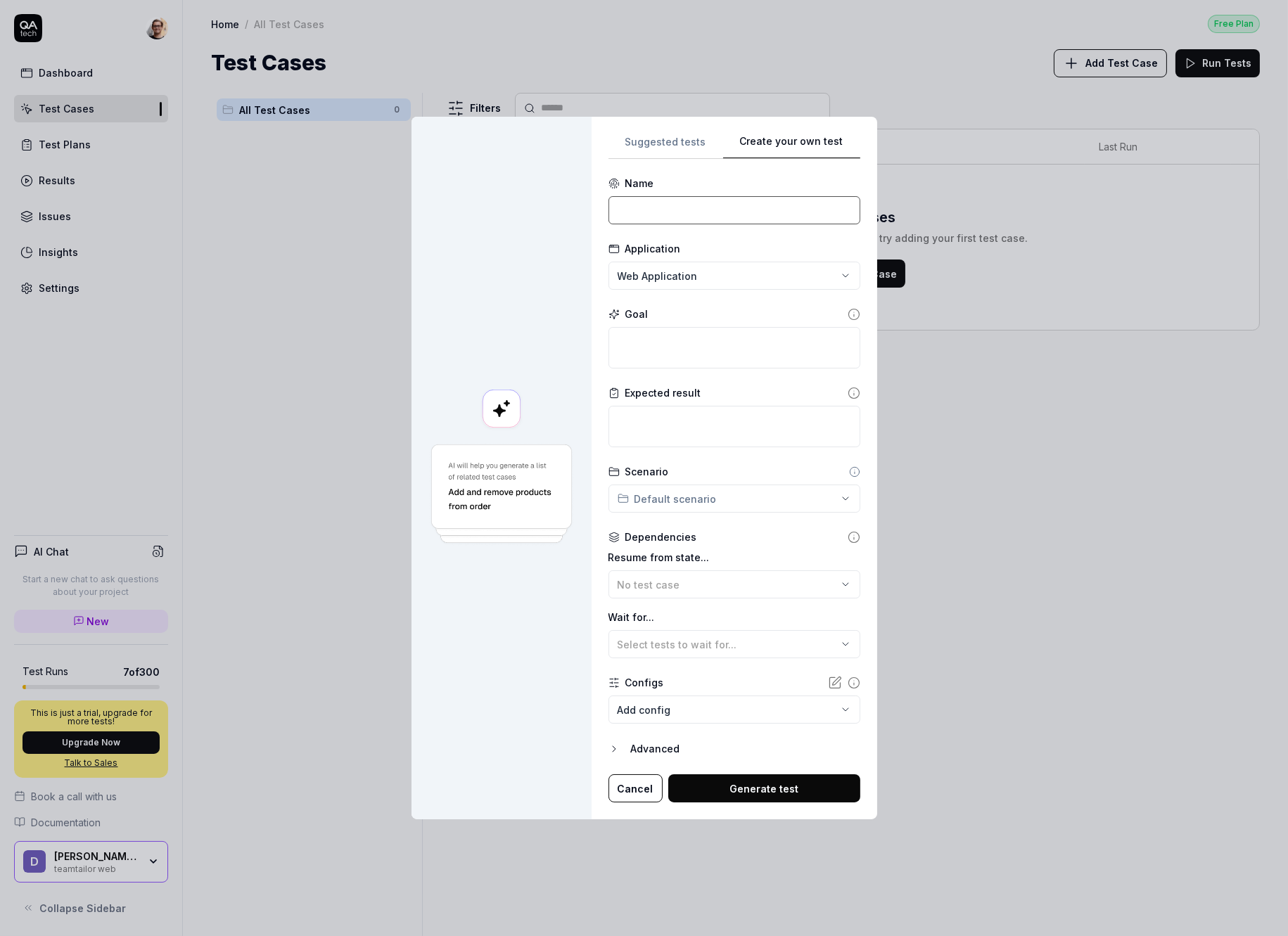
click at [727, 219] on input at bounding box center [735, 210] width 252 height 28
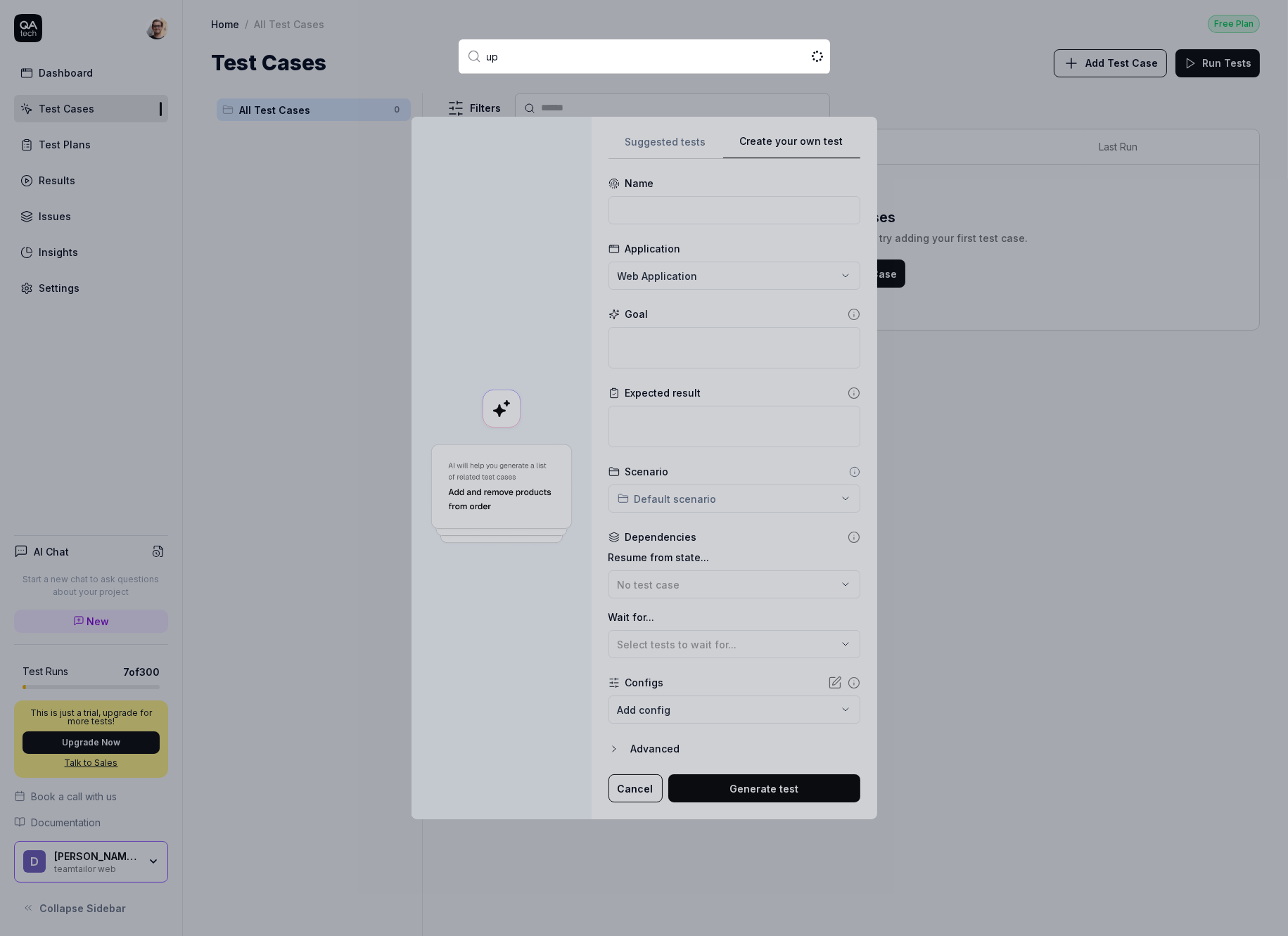
type input "ups"
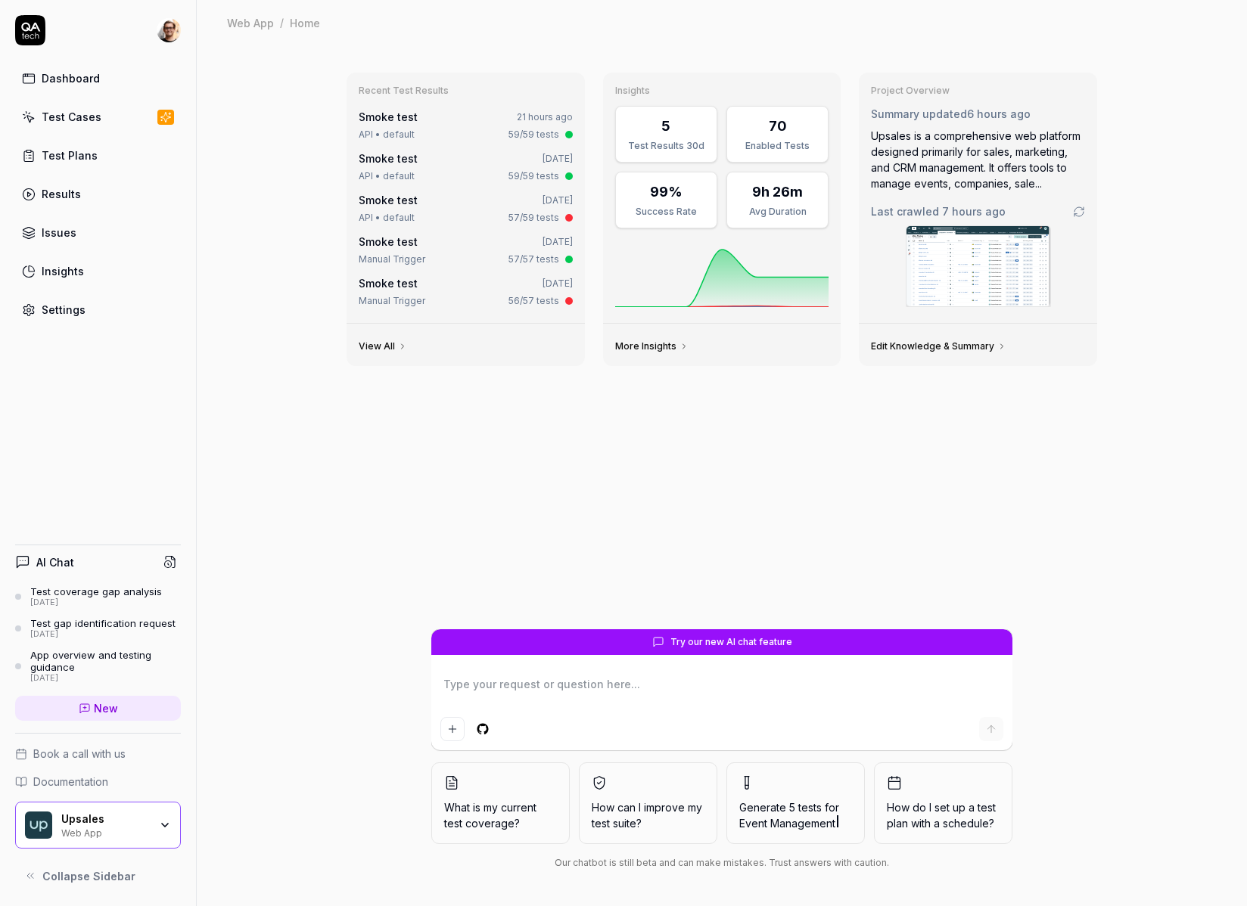
click at [122, 115] on link "Test Cases" at bounding box center [98, 117] width 166 height 30
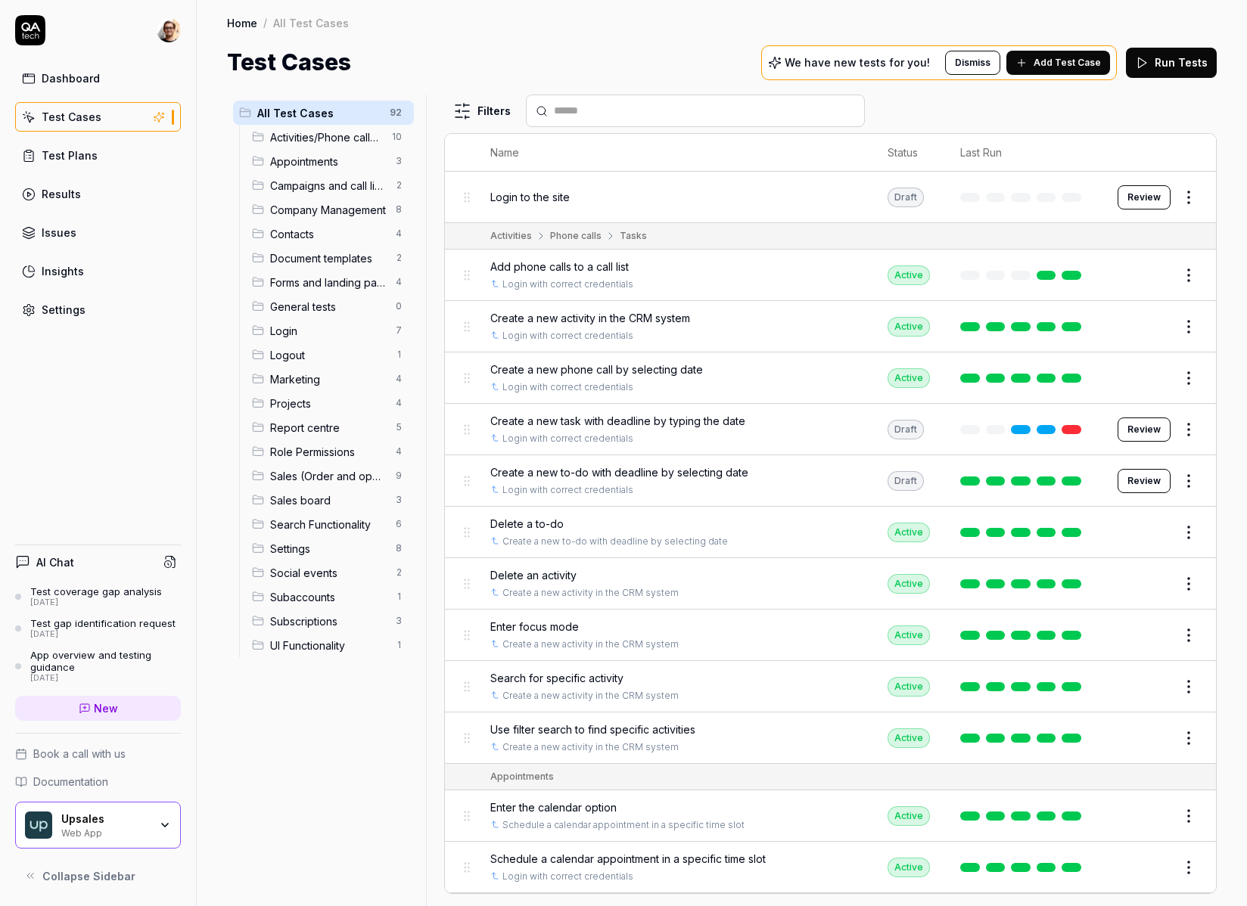
click at [1134, 197] on button "Review" at bounding box center [1144, 197] width 53 height 24
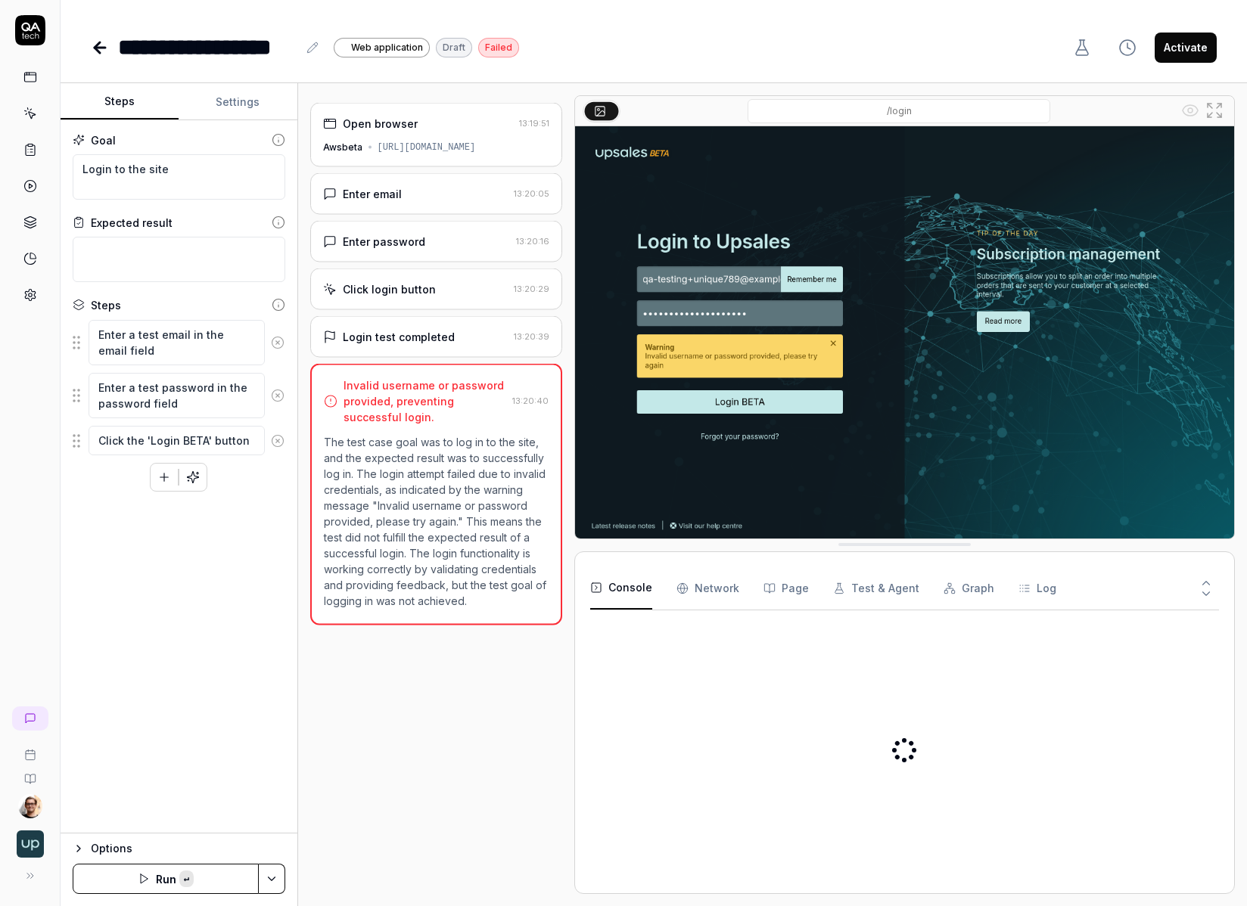
type textarea "*"
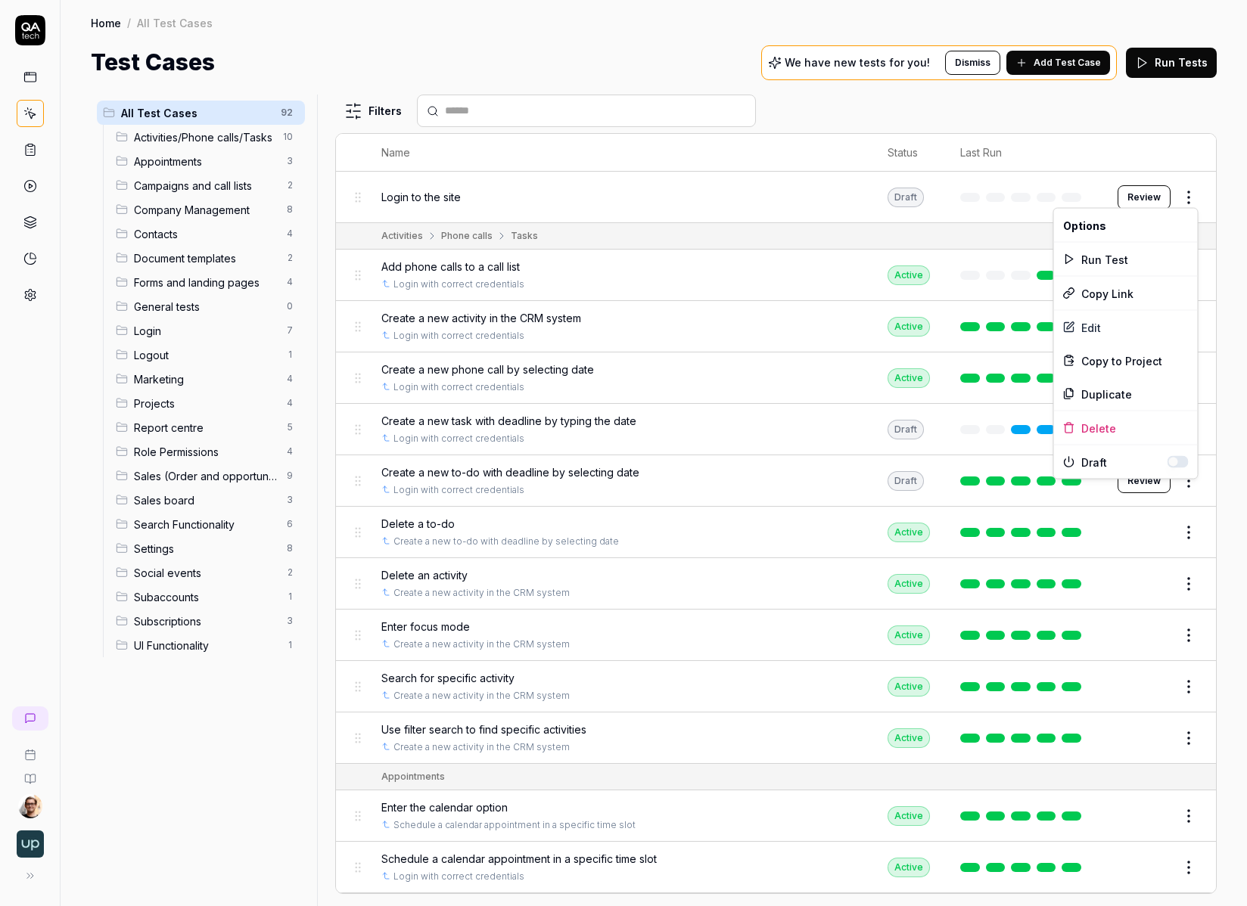
click at [1194, 201] on html "Home / All Test Cases Home / All Test Cases Test Cases We have new tests for yo…" at bounding box center [623, 453] width 1247 height 906
click at [1115, 427] on div "Delete" at bounding box center [1126, 428] width 144 height 33
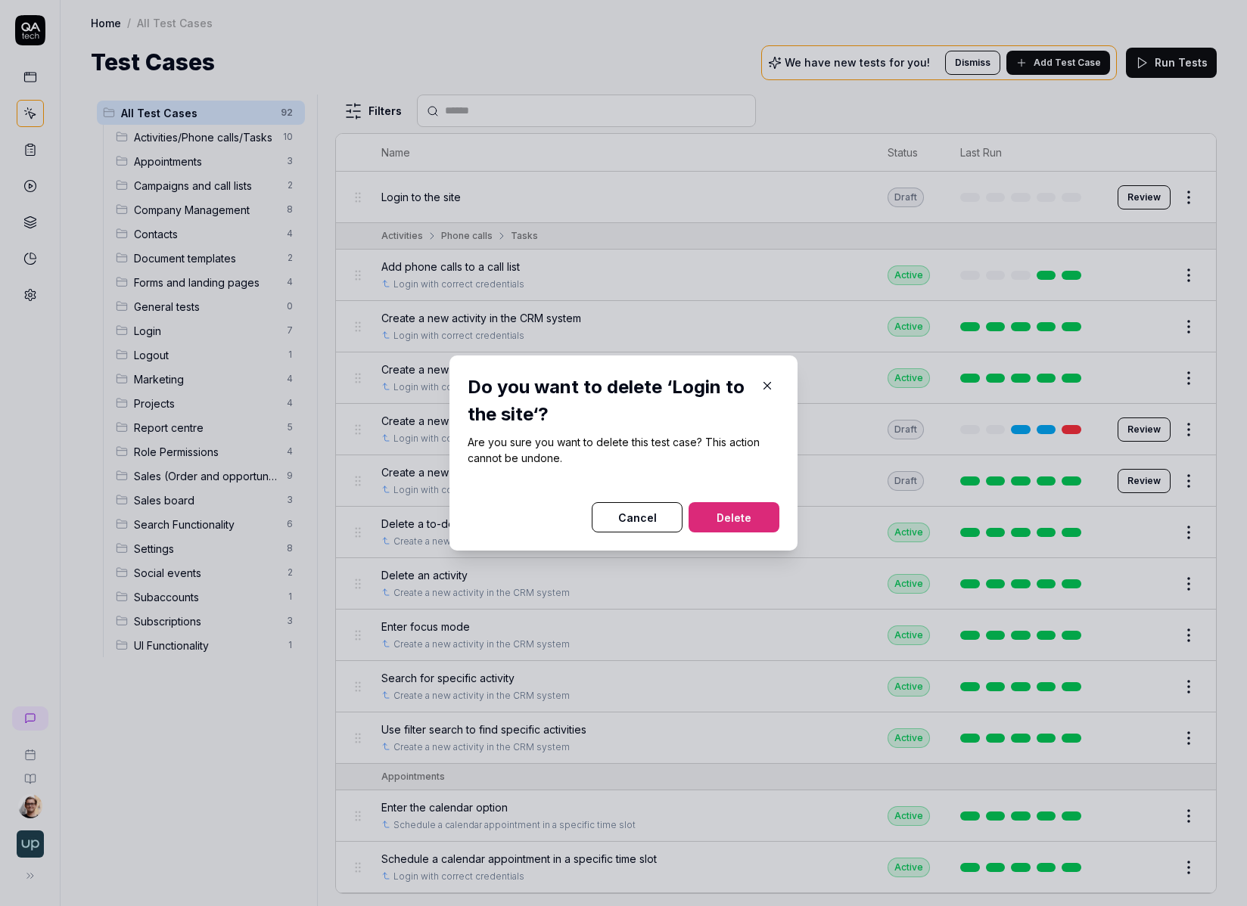
click at [729, 515] on button "Delete" at bounding box center [734, 517] width 91 height 30
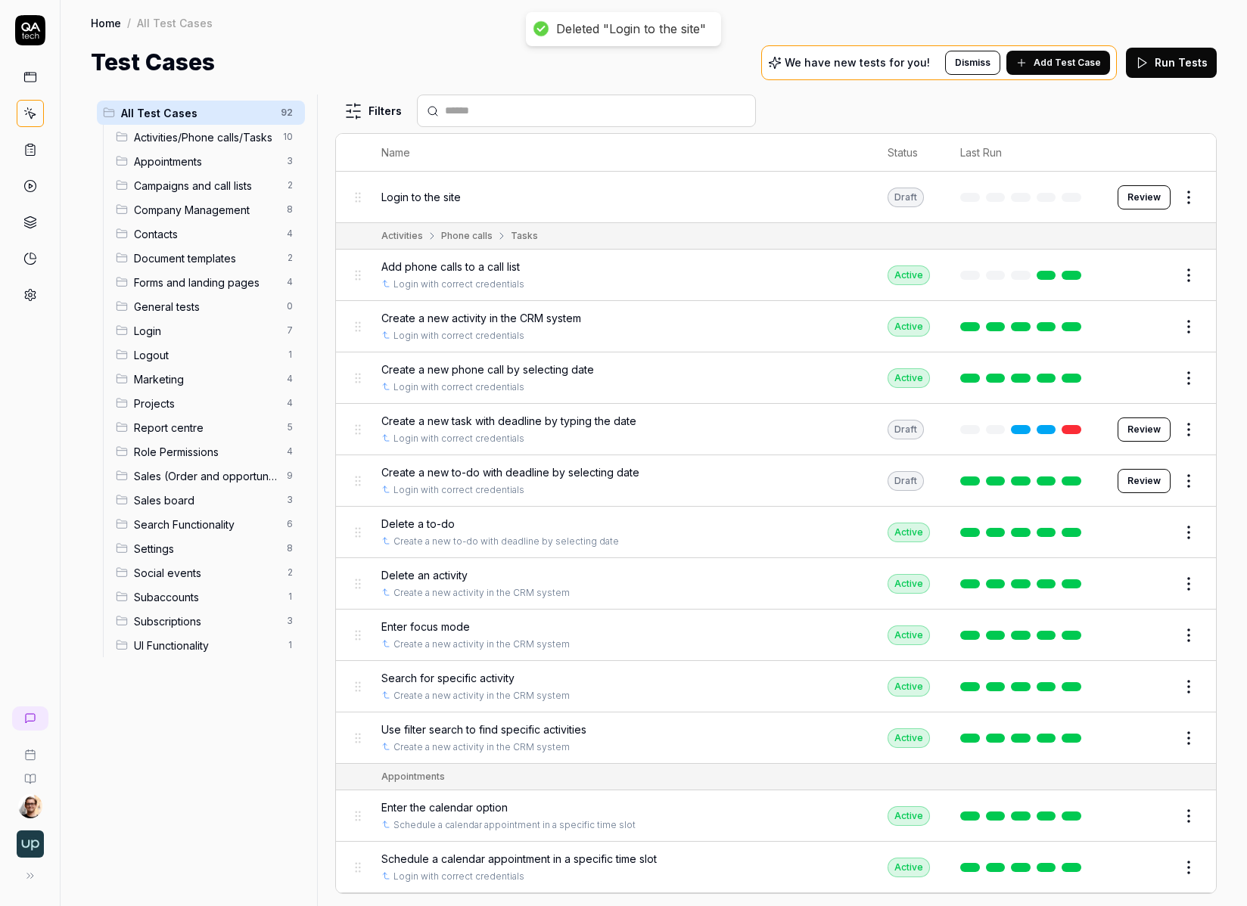
click at [218, 817] on div "All Test Cases 92 Activities/Phone calls/Tasks 10 Appointments 3 Campaigns and …" at bounding box center [201, 492] width 220 height 794
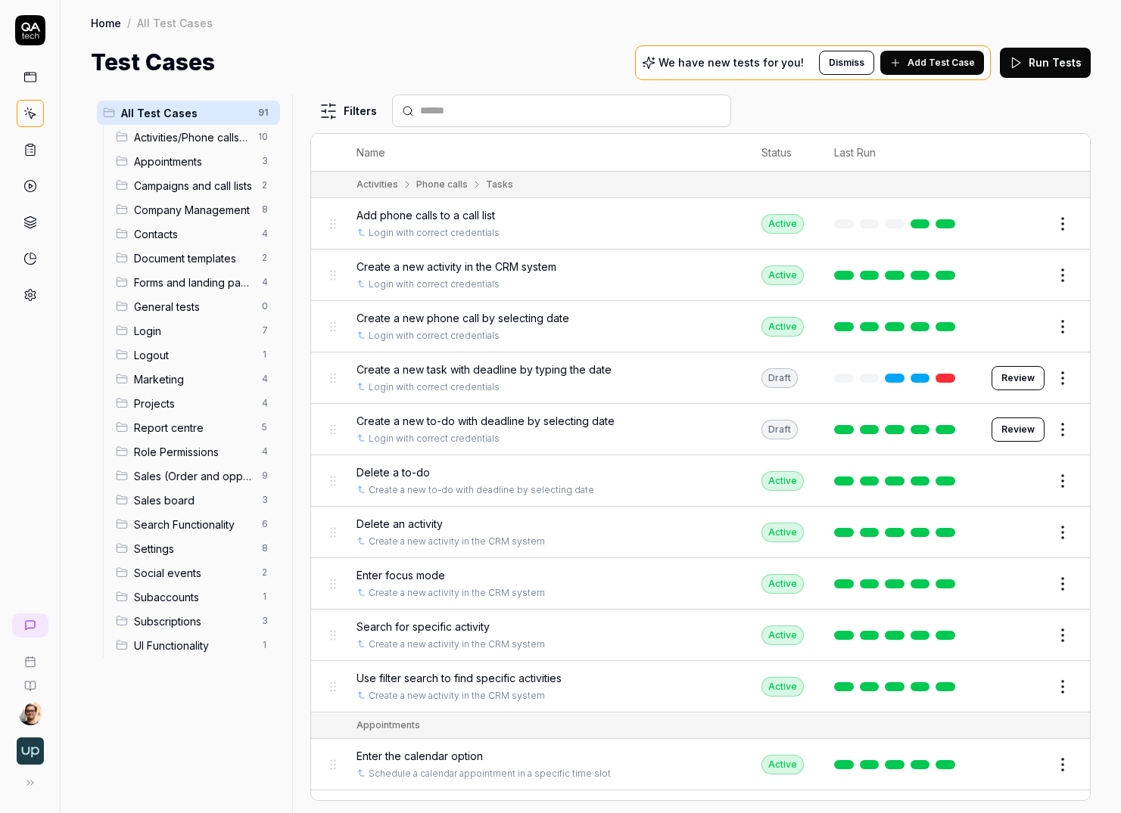
click at [37, 191] on link at bounding box center [30, 186] width 27 height 27
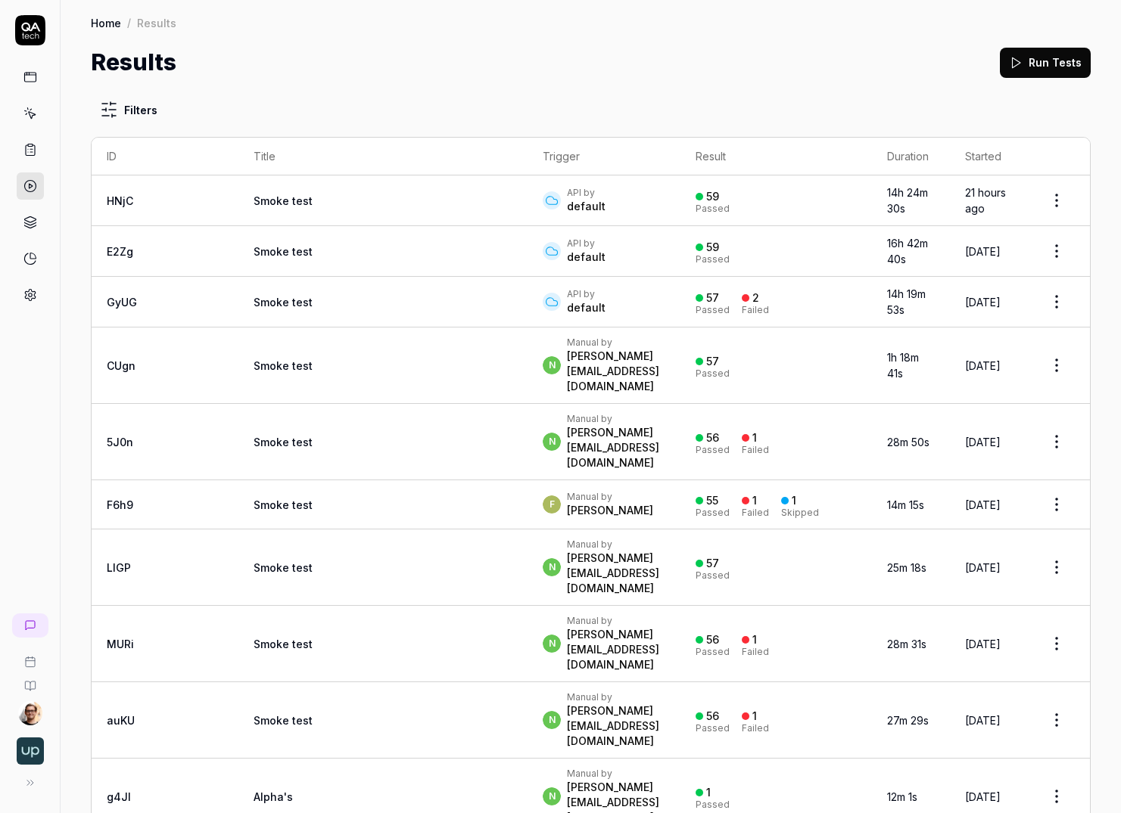
click at [284, 216] on td "Smoke test" at bounding box center [382, 201] width 289 height 51
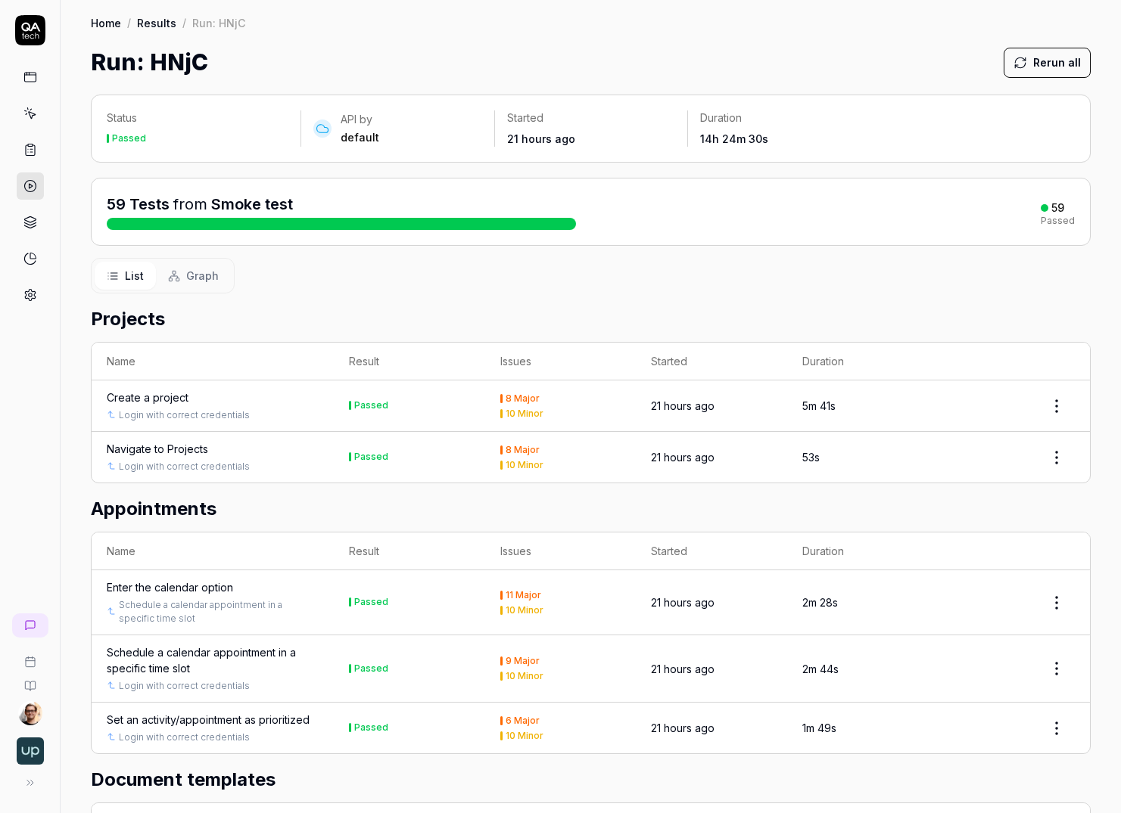
click at [207, 280] on span "Graph" at bounding box center [202, 276] width 33 height 16
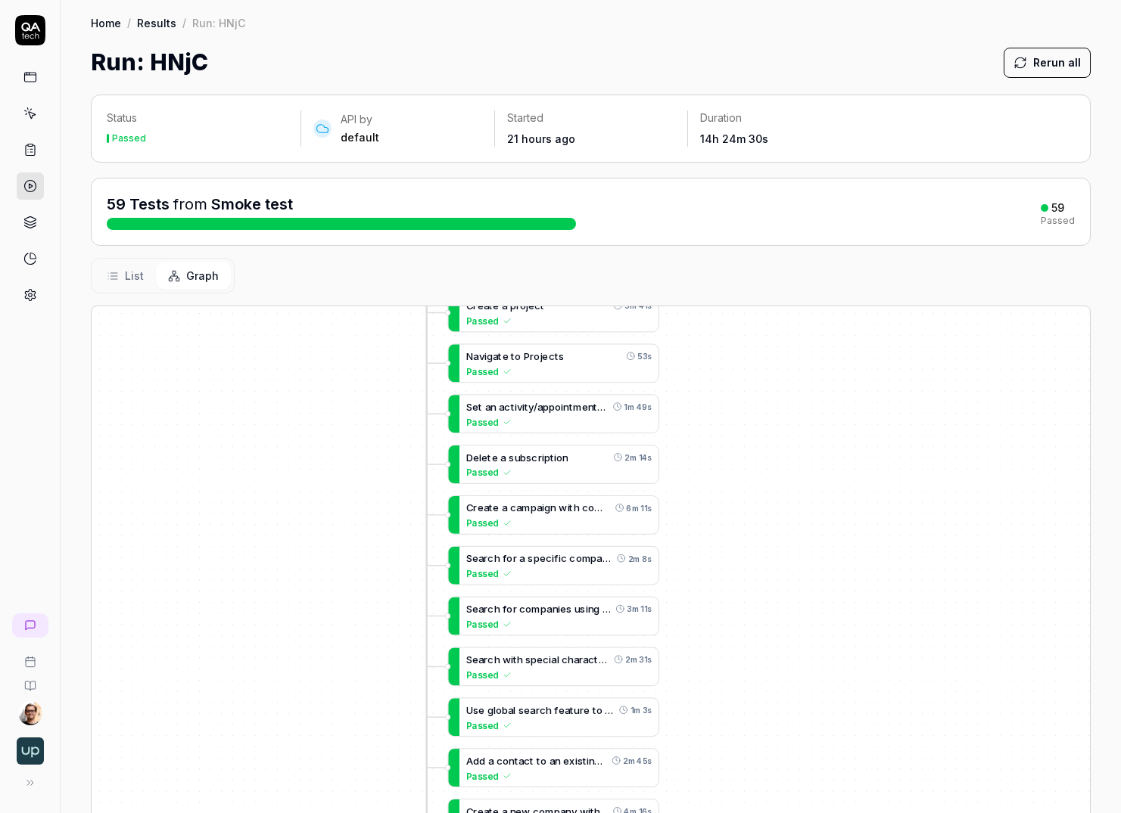
drag, startPoint x: 344, startPoint y: 579, endPoint x: 306, endPoint y: 267, distance: 314.0
click at [306, 267] on div "Status Passed API by default Started 21 hours ago Duration 14h 24m 30s 59 Tests…" at bounding box center [591, 532] width 1060 height 907
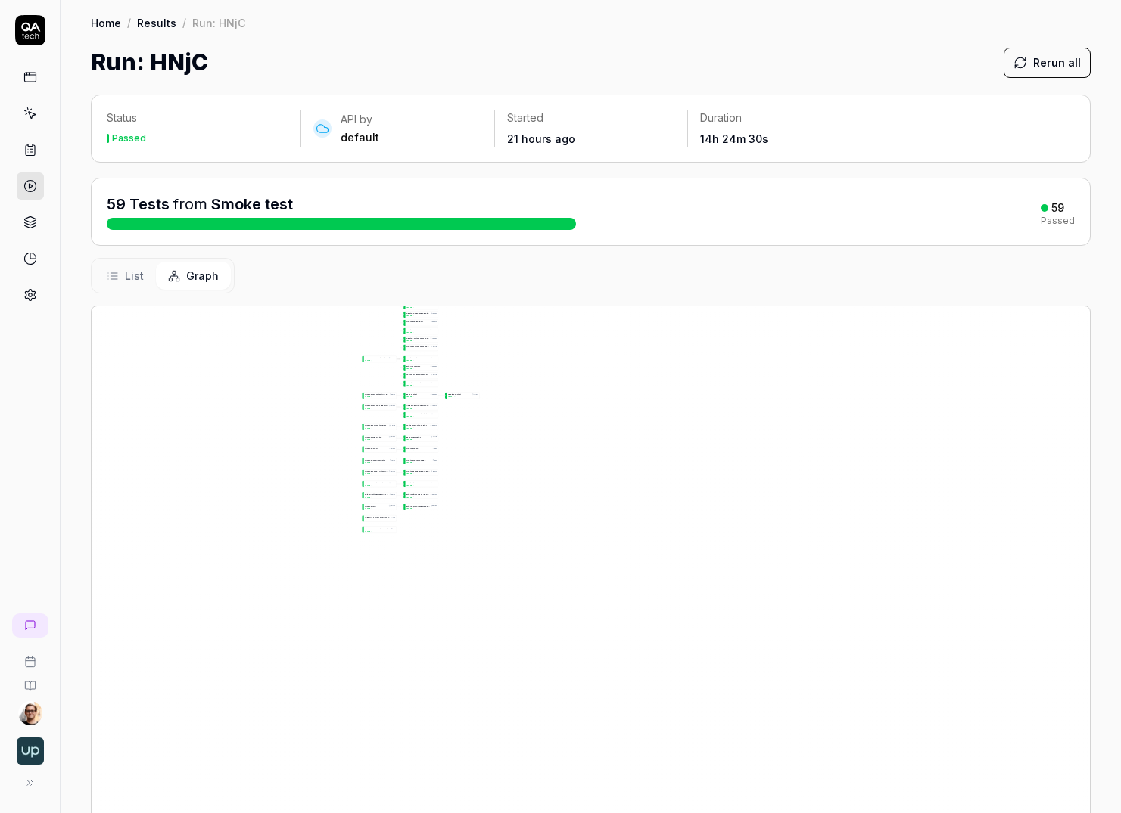
drag, startPoint x: 304, startPoint y: 604, endPoint x: 362, endPoint y: 328, distance: 281.5
click at [362, 327] on div "C r e a t e a p r o j e c t 5m 41s Passed L o g i n w i t h c o r r e c t c r e…" at bounding box center [591, 630] width 998 height 649
